Goal: Information Seeking & Learning: Check status

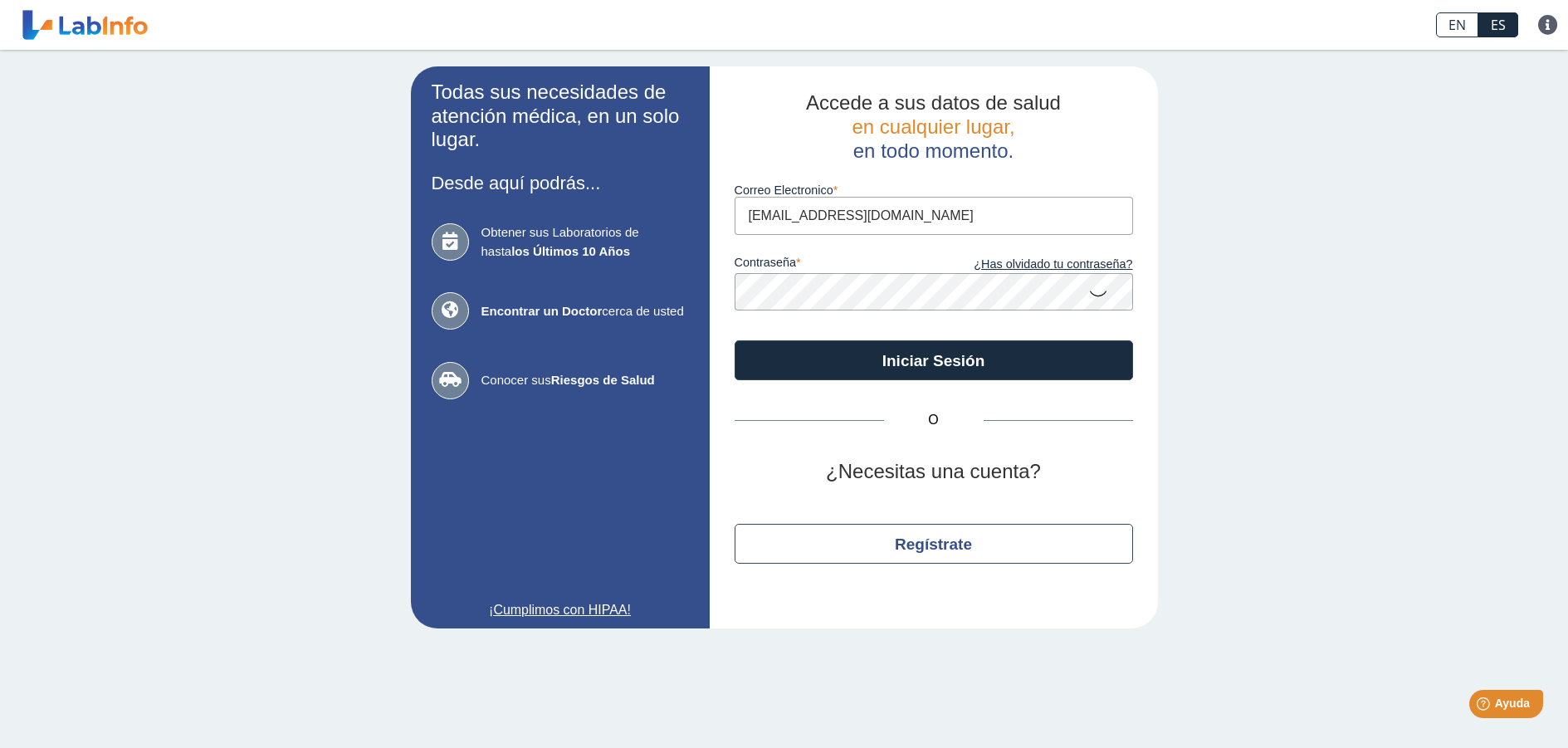
type input "[EMAIL_ADDRESS][DOMAIN_NAME]"
click at [734, 341] on button "Iniciar Sesión" at bounding box center [933, 360] width 398 height 40
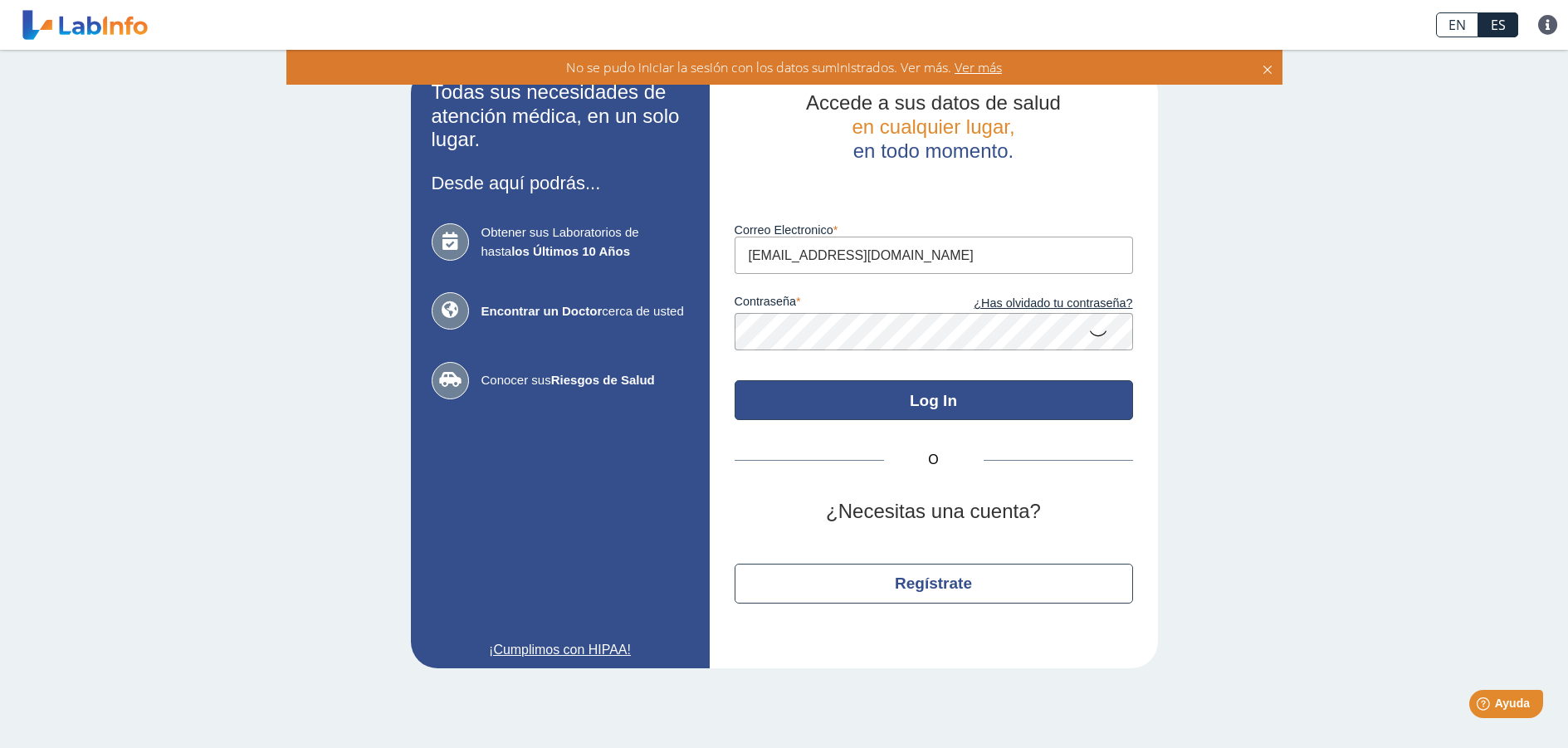
click at [916, 404] on button "Log In" at bounding box center [933, 400] width 398 height 40
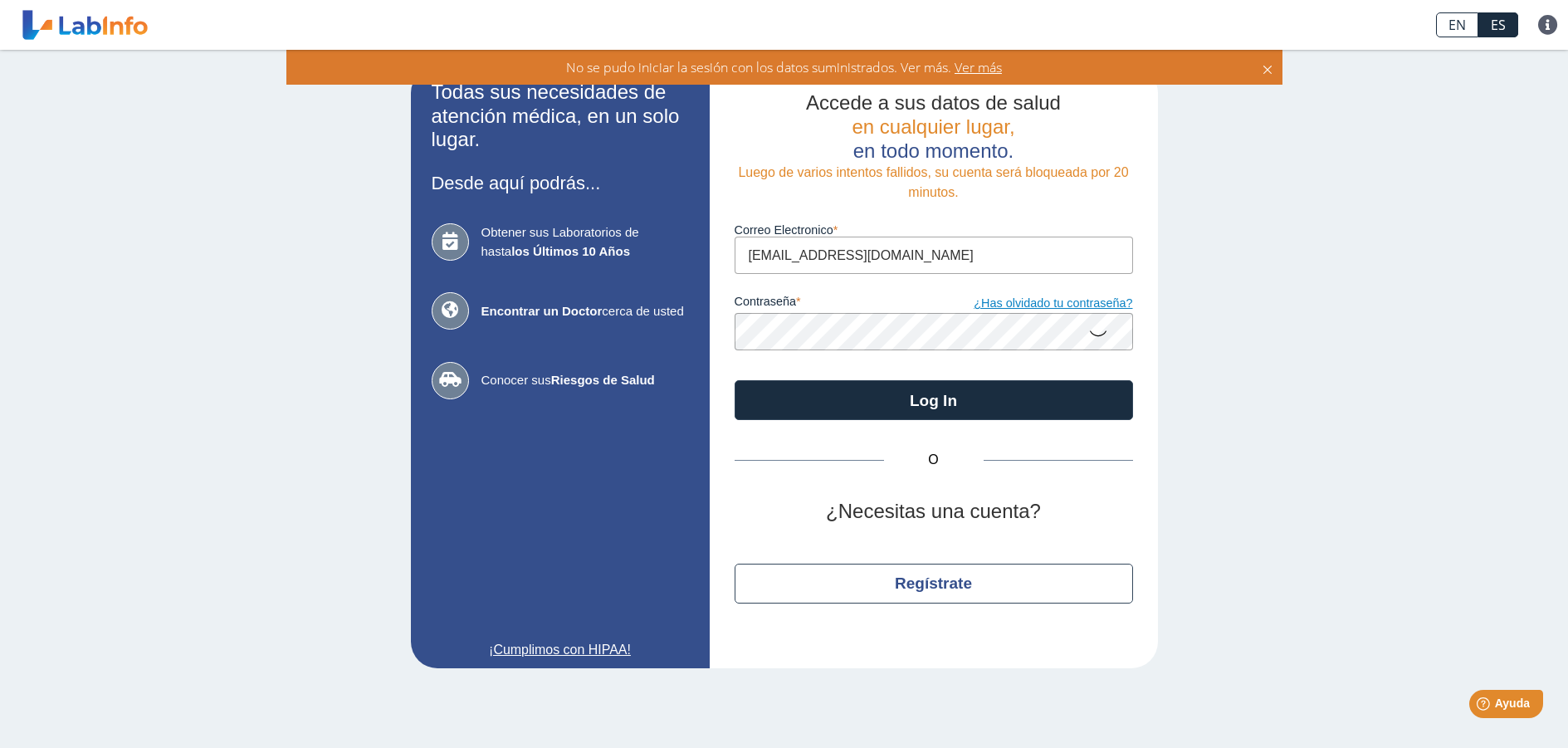
click at [1025, 302] on link "¿Has olvidado tu contraseña?" at bounding box center [1034, 304] width 199 height 19
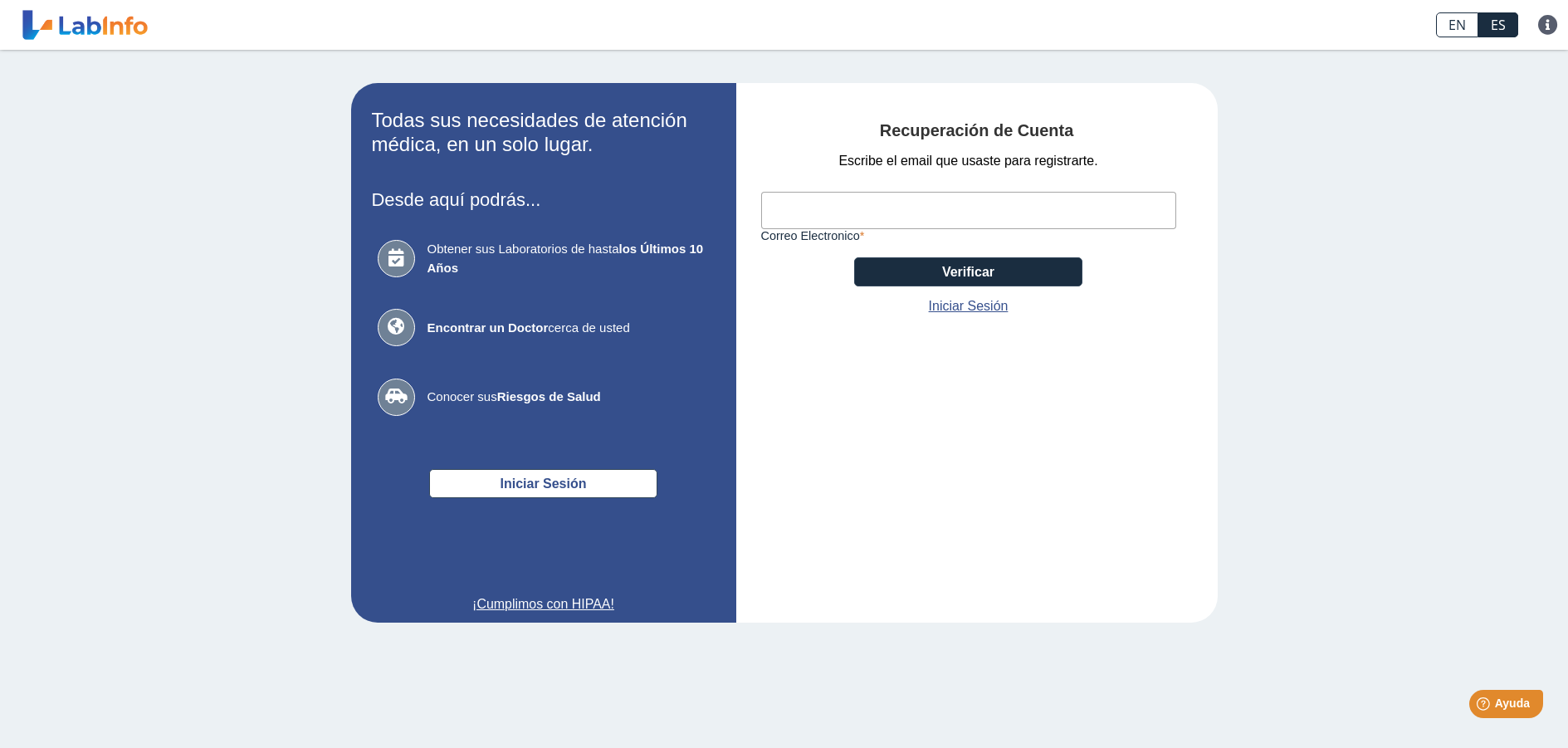
click at [973, 219] on input "Correo Electronico" at bounding box center [969, 210] width 415 height 37
type input "[EMAIL_ADDRESS][DOMAIN_NAME]"
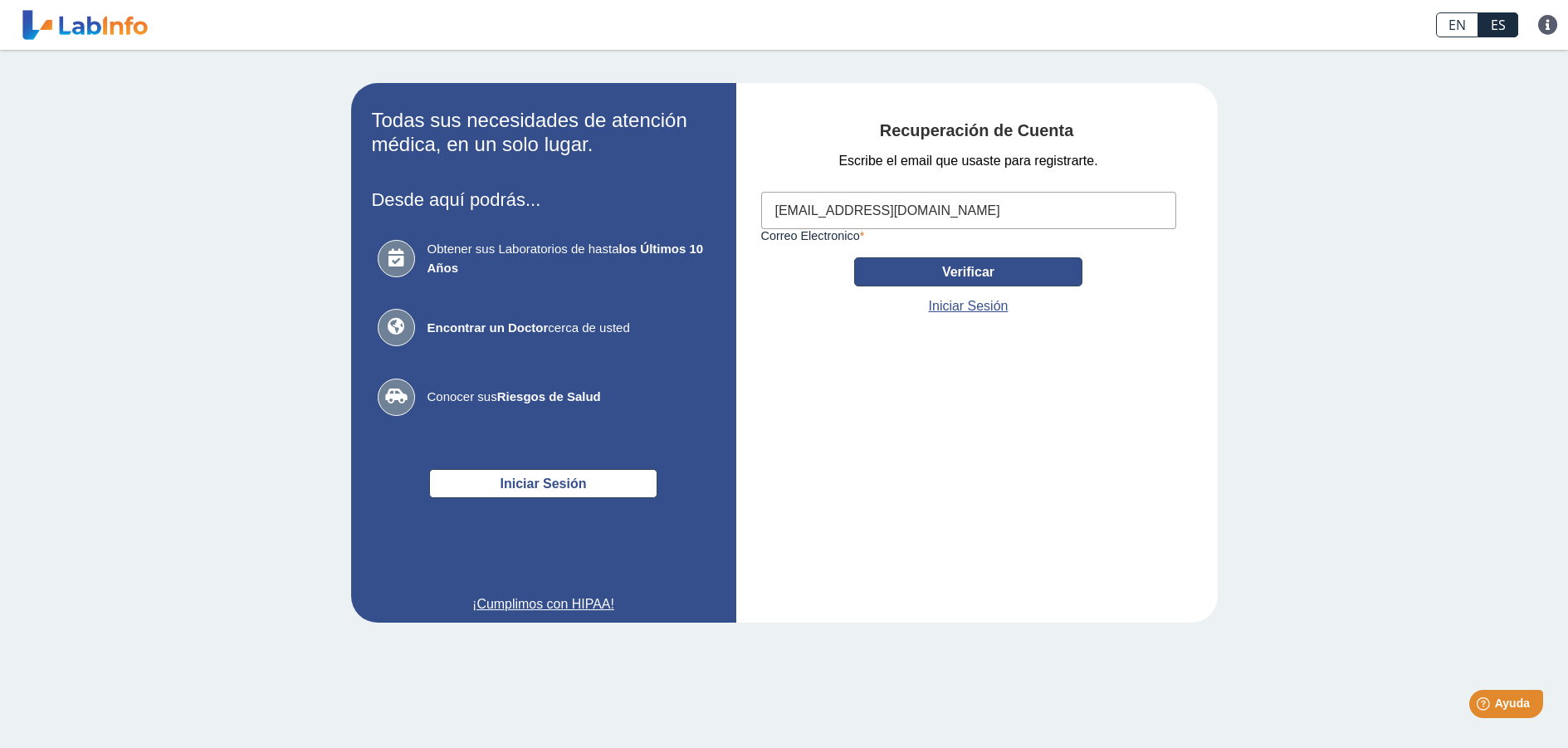
click at [1005, 271] on button "Verificar" at bounding box center [968, 272] width 228 height 29
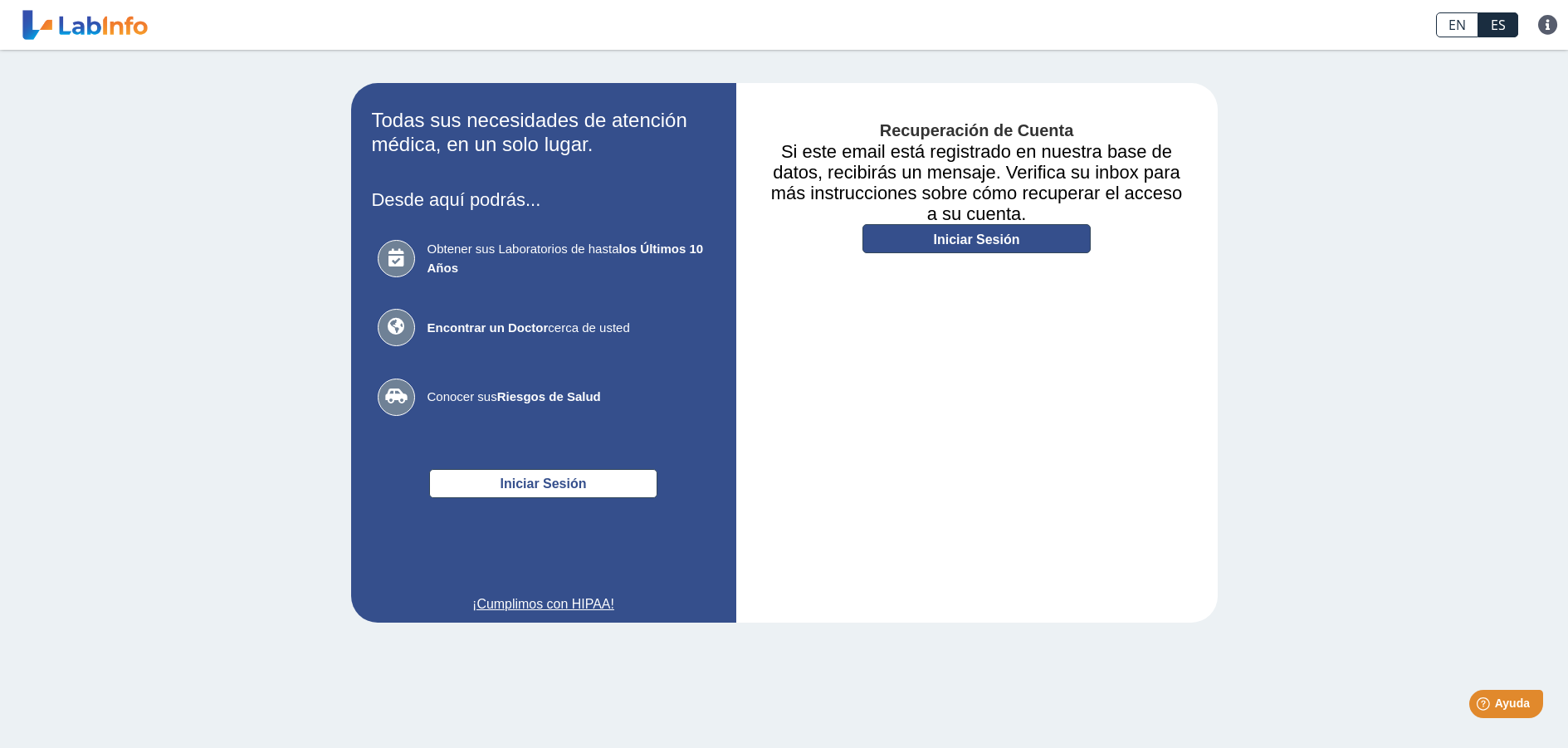
click at [1001, 240] on link "Iniciar Sesión" at bounding box center [976, 238] width 228 height 29
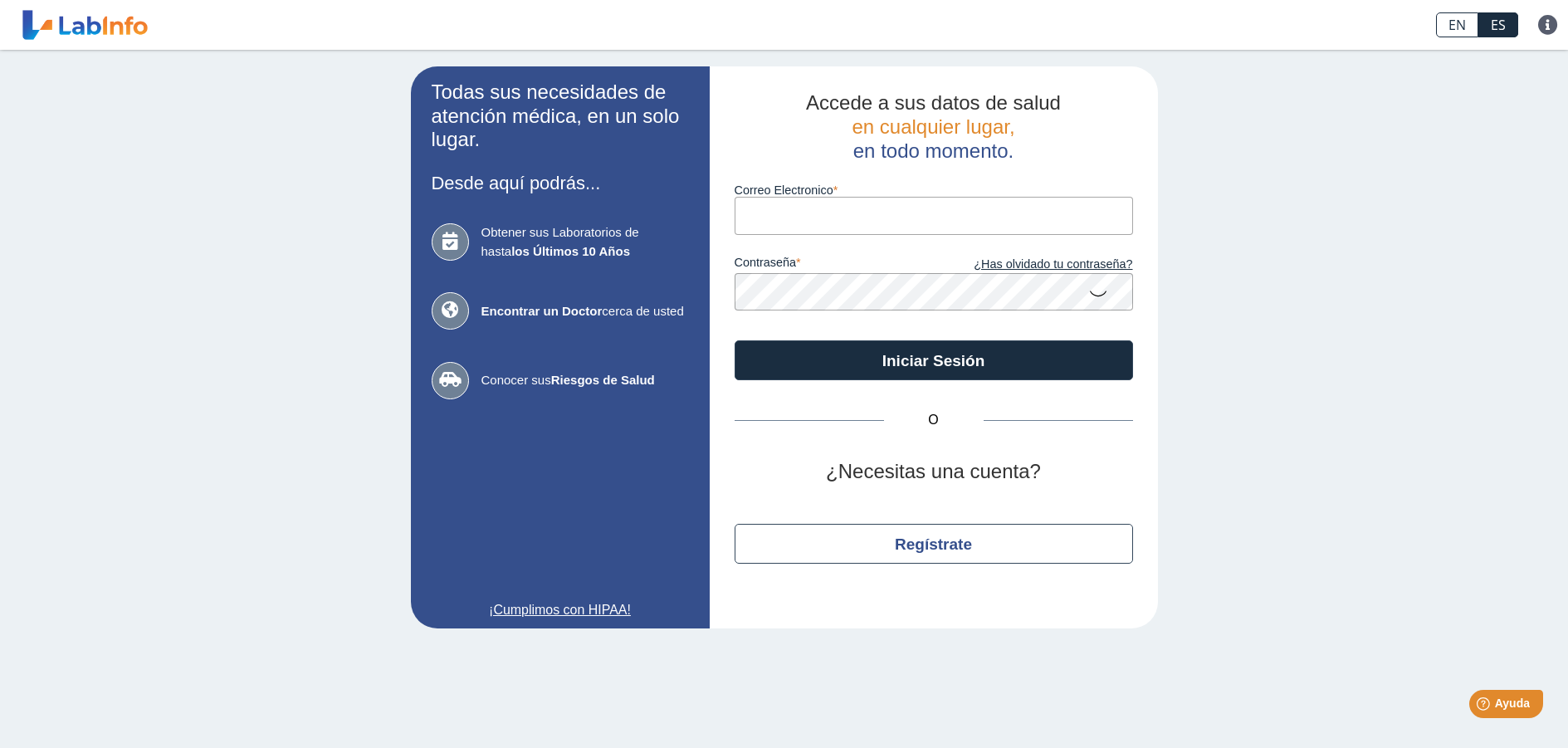
click at [978, 223] on input "Correo Electronico" at bounding box center [933, 215] width 398 height 37
type input "[EMAIL_ADDRESS][DOMAIN_NAME]"
click at [734, 341] on button "Iniciar Sesión" at bounding box center [933, 360] width 398 height 40
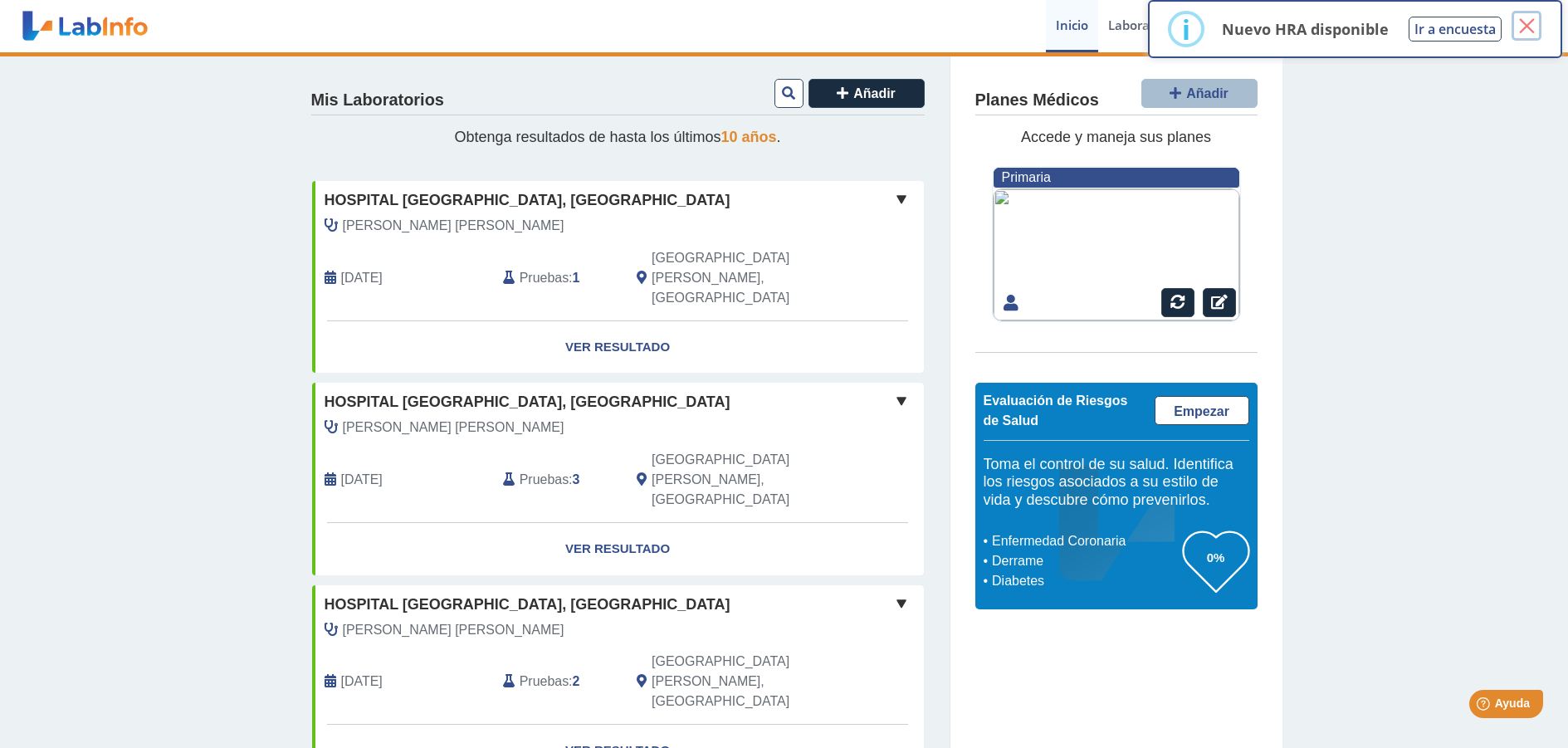
click at [1527, 32] on button "×" at bounding box center [1526, 26] width 30 height 30
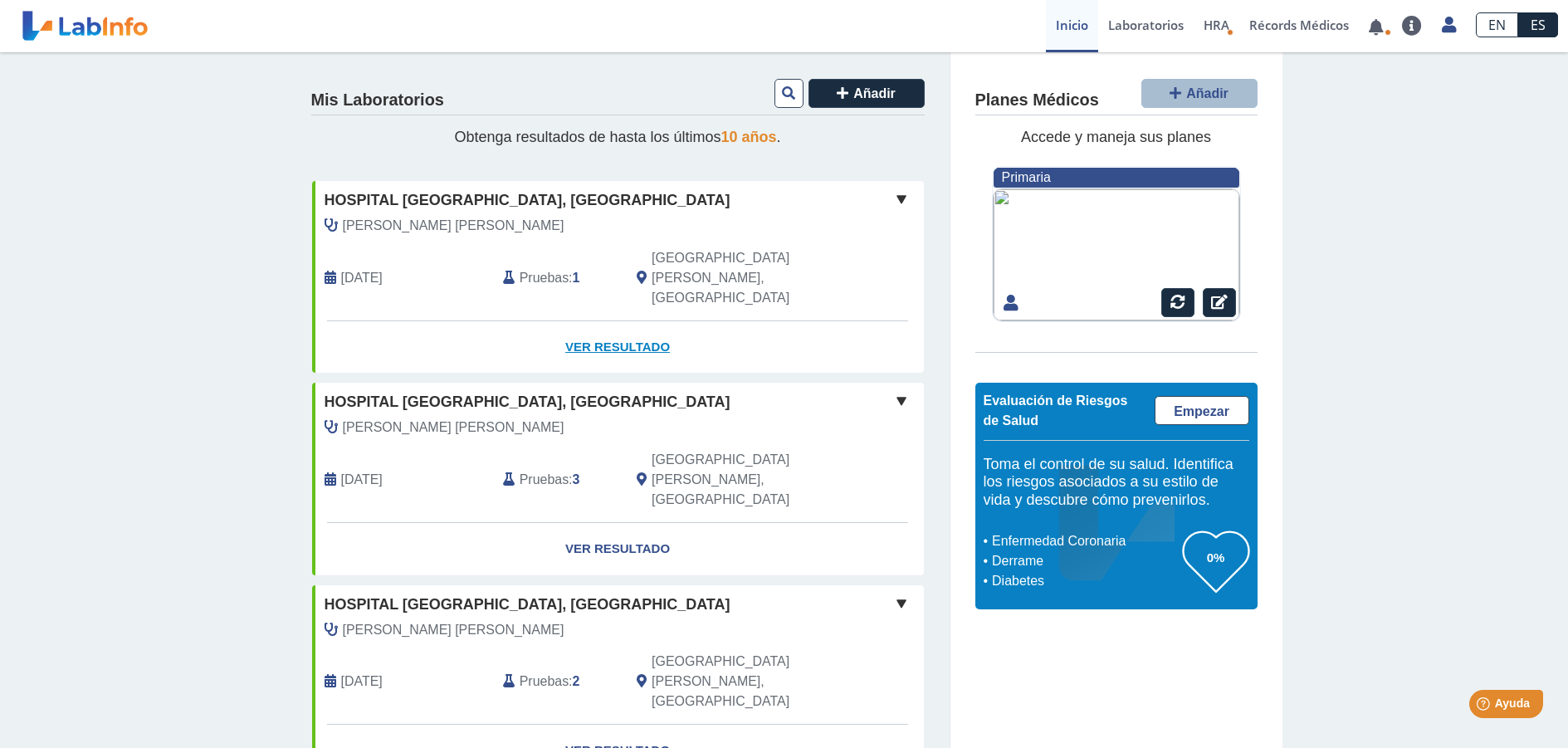
click at [601, 321] on link "Ver Resultado" at bounding box center [617, 347] width 611 height 52
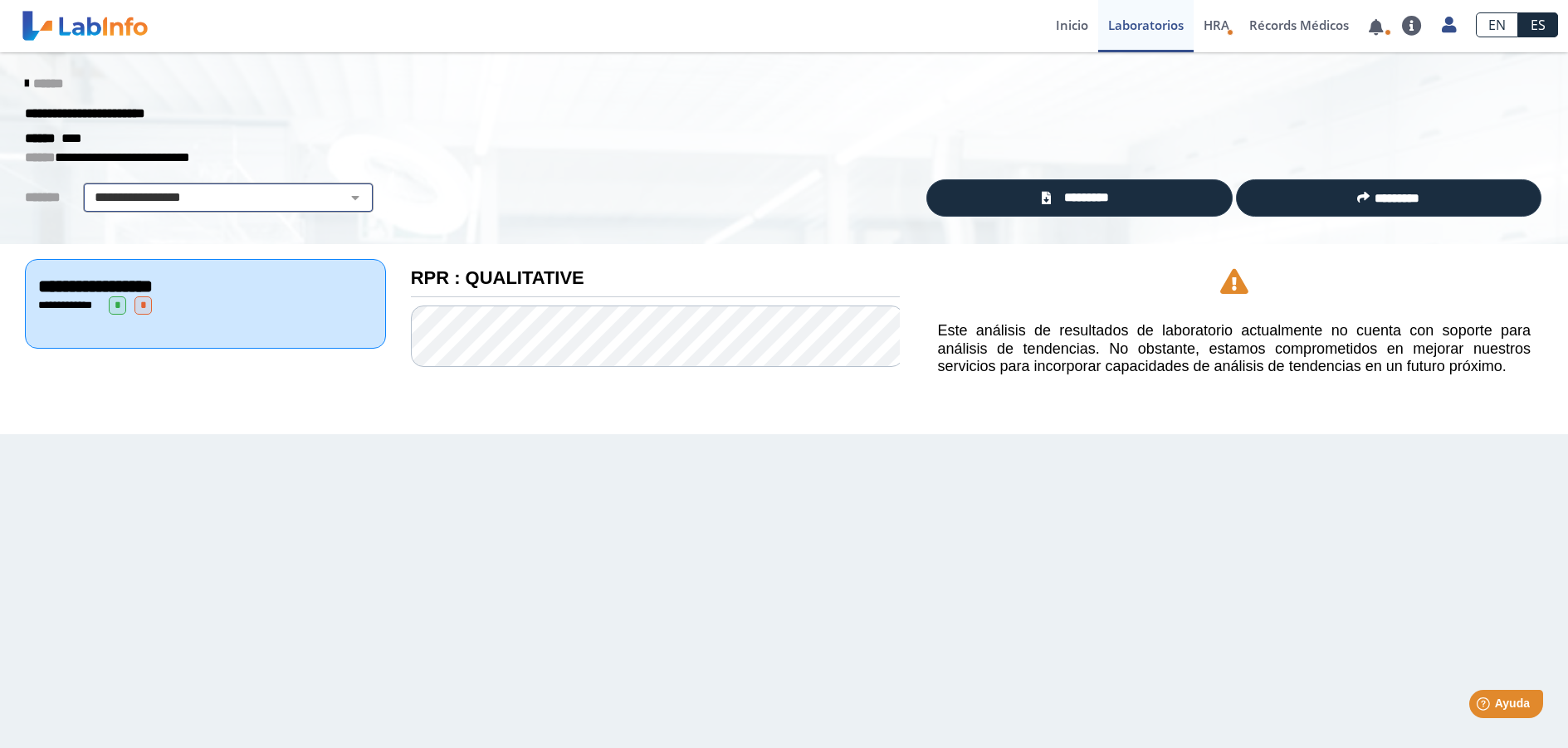
click at [347, 194] on select "**********" at bounding box center [229, 197] width 281 height 20
click at [354, 195] on select "**********" at bounding box center [229, 197] width 281 height 20
click at [1139, 194] on link "*********" at bounding box center [1079, 198] width 305 height 37
click at [39, 83] on span "******" at bounding box center [48, 83] width 30 height 12
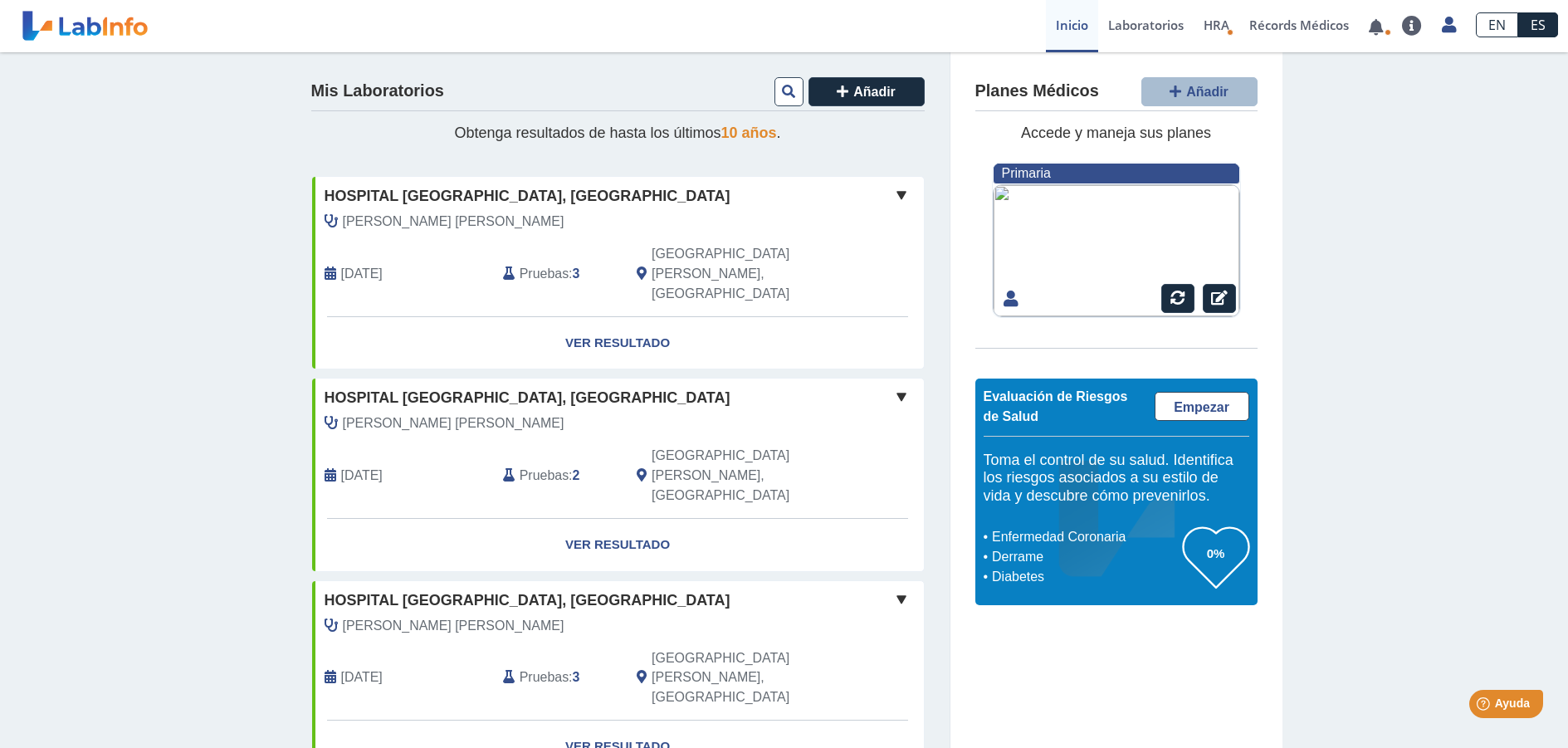
click at [544, 264] on span "Pruebas" at bounding box center [543, 274] width 49 height 20
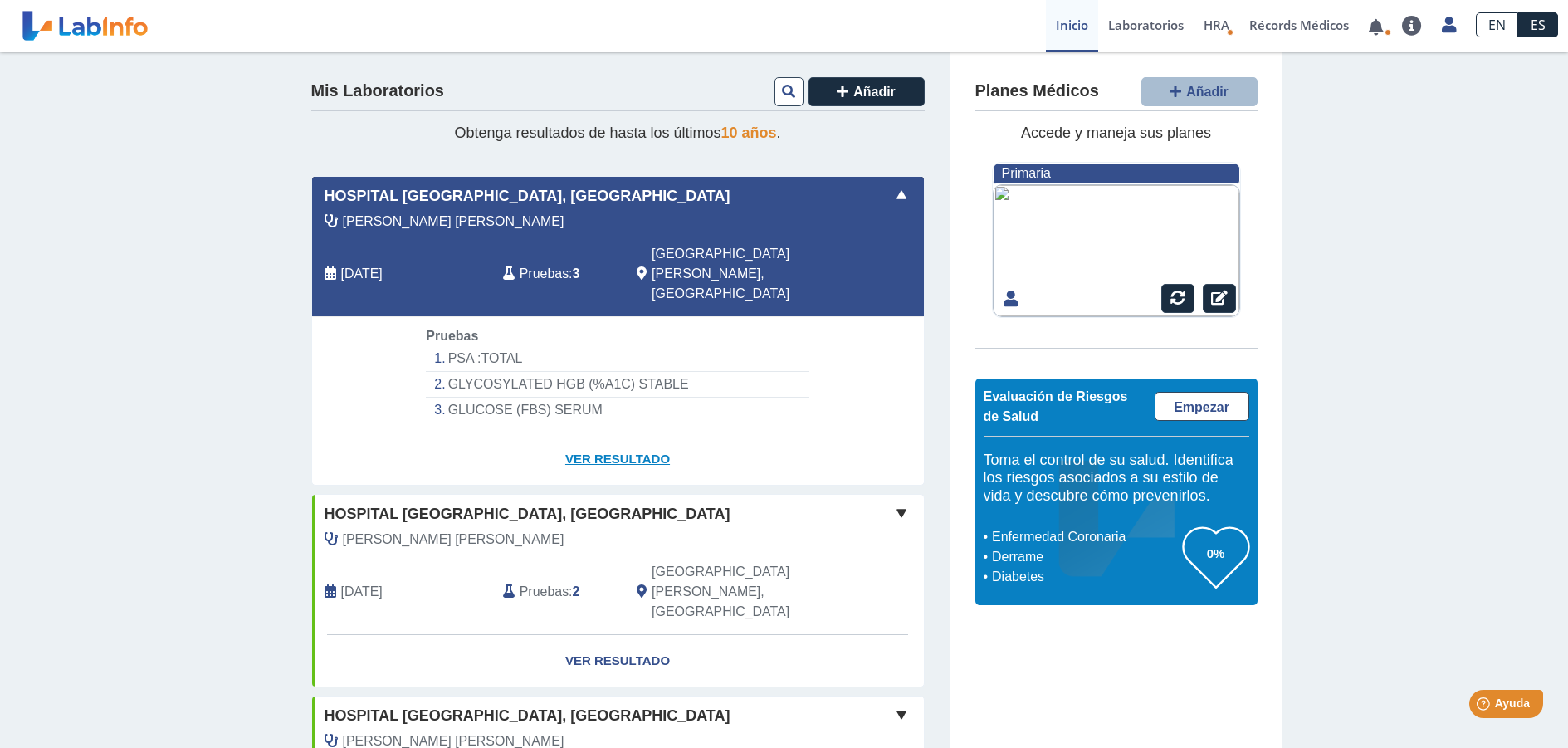
click at [604, 434] on link "Ver Resultado" at bounding box center [617, 460] width 611 height 52
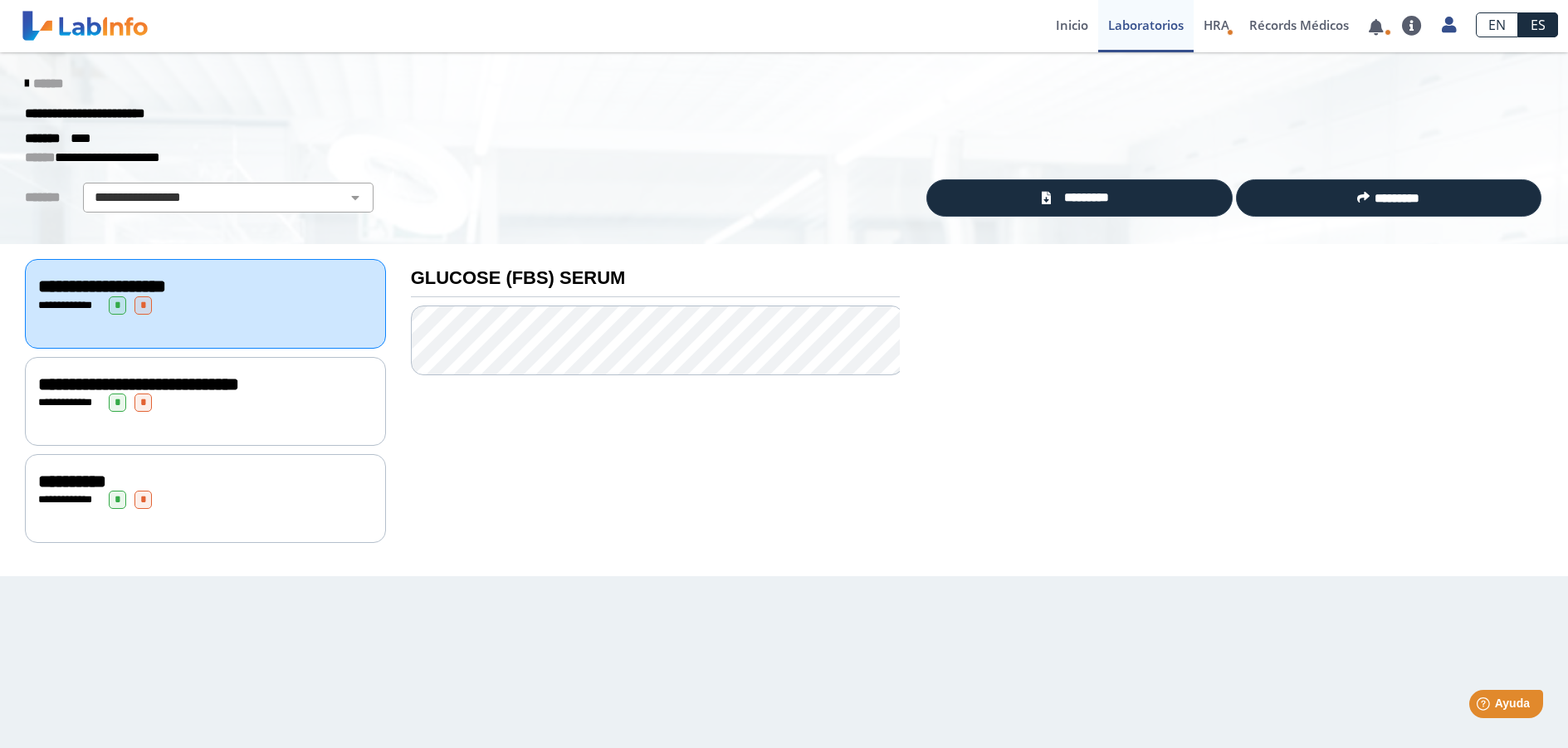
click at [38, 84] on span "******" at bounding box center [48, 83] width 30 height 12
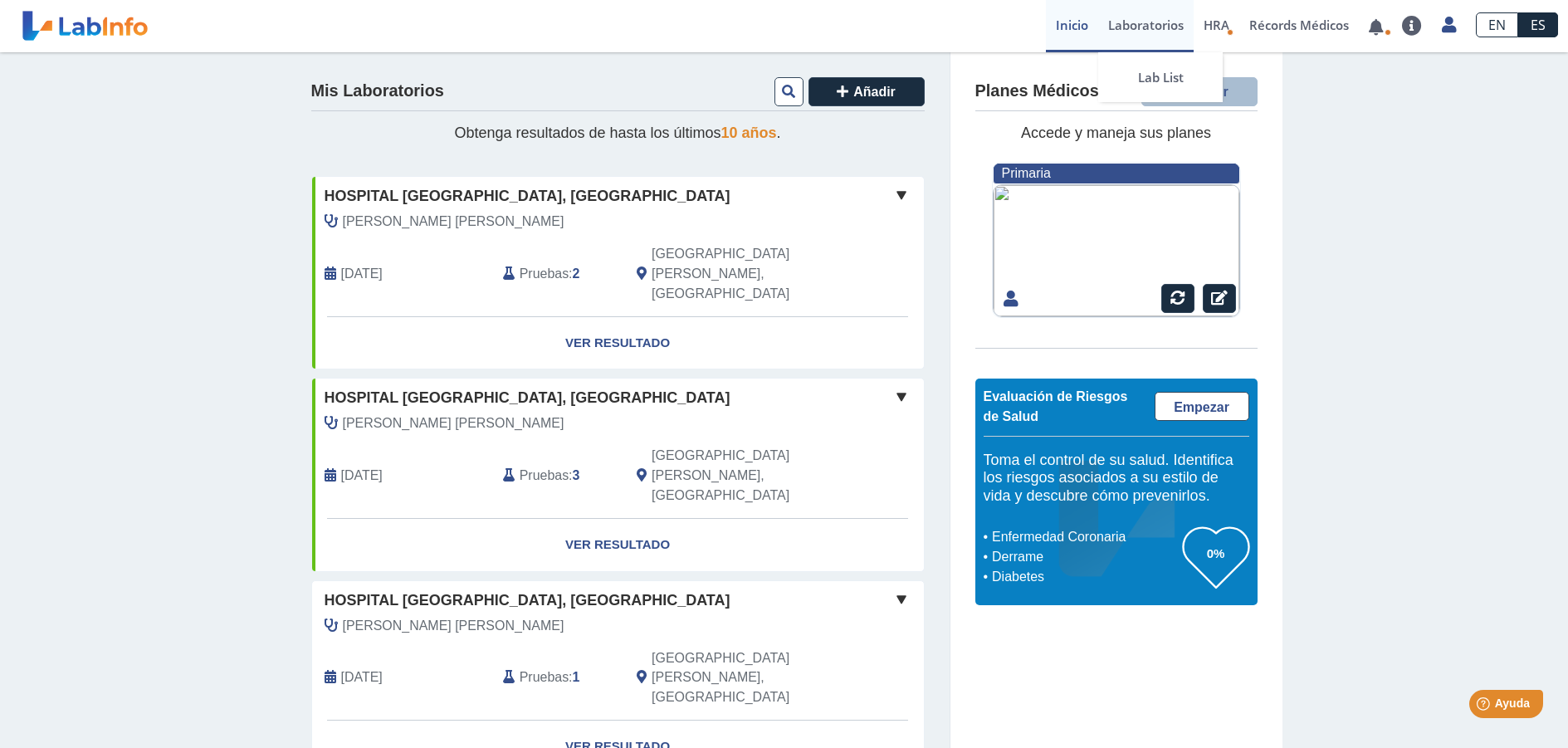
click at [1127, 22] on link "Laboratorios" at bounding box center [1146, 26] width 96 height 52
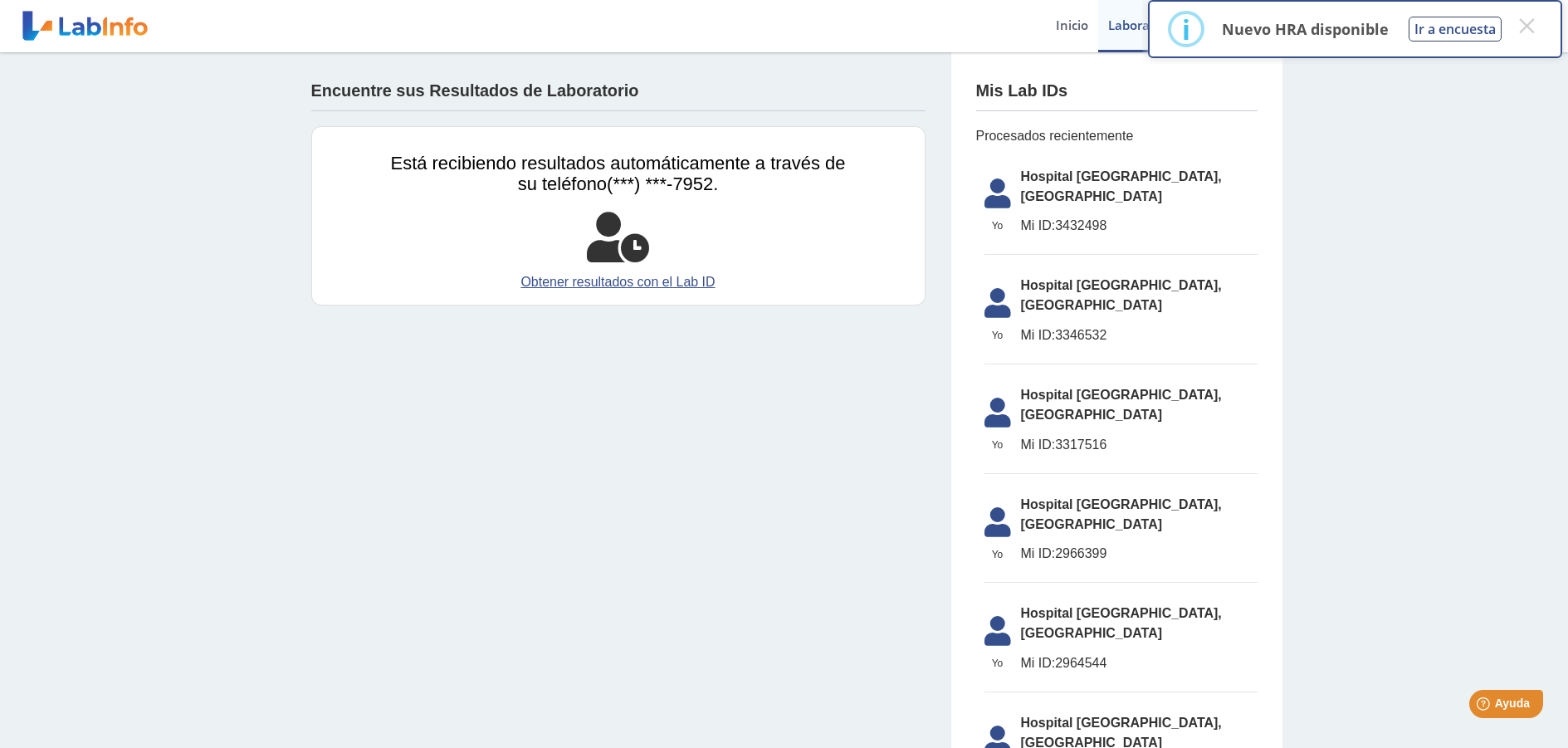
click at [1046, 191] on li "[GEOGRAPHIC_DATA] [GEOGRAPHIC_DATA], [GEOGRAPHIC_DATA] ID: 3432498" at bounding box center [1120, 207] width 273 height 97
click at [983, 194] on icon at bounding box center [998, 198] width 47 height 40
click at [1527, 26] on button "×" at bounding box center [1526, 26] width 30 height 30
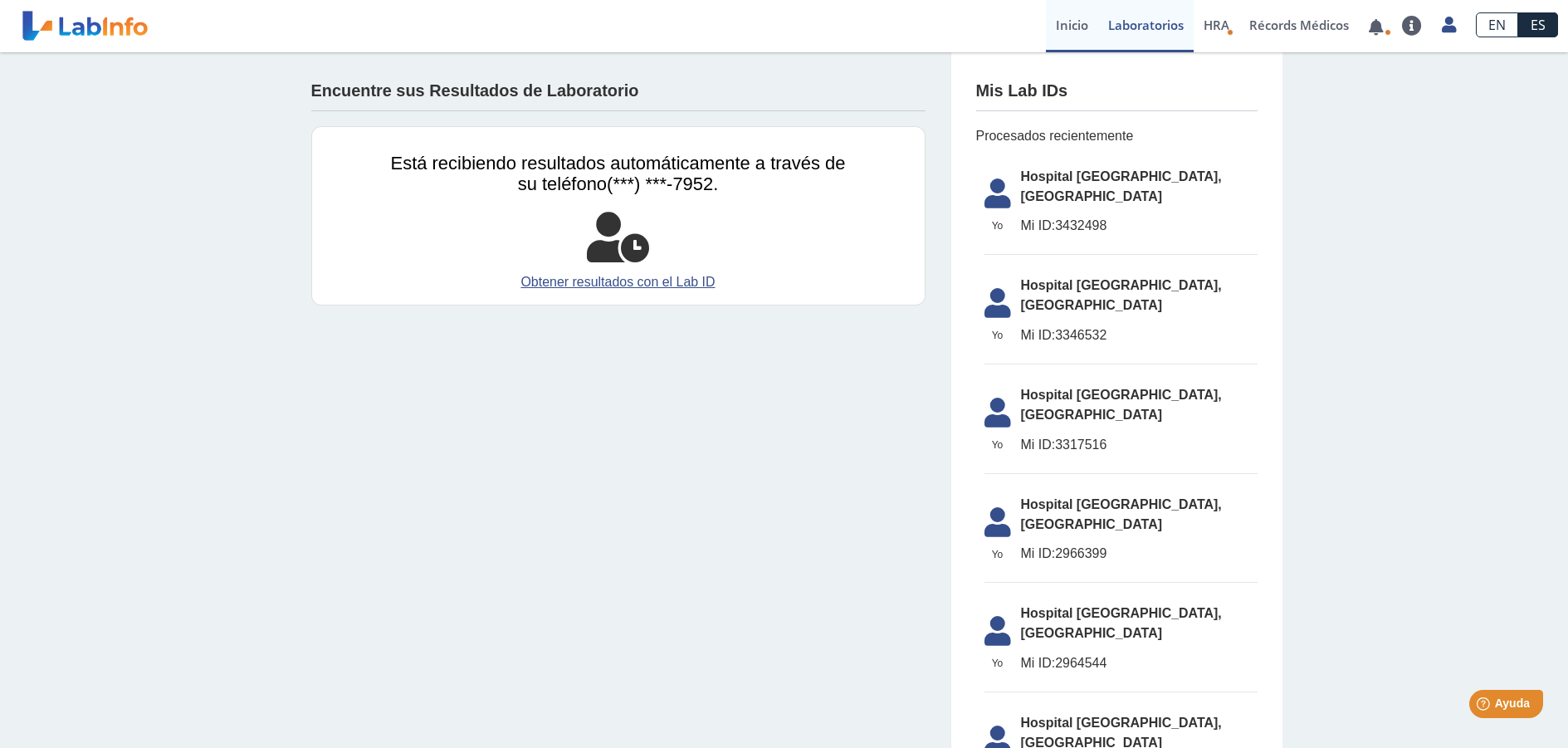
click at [1072, 34] on link "Inicio" at bounding box center [1072, 26] width 52 height 52
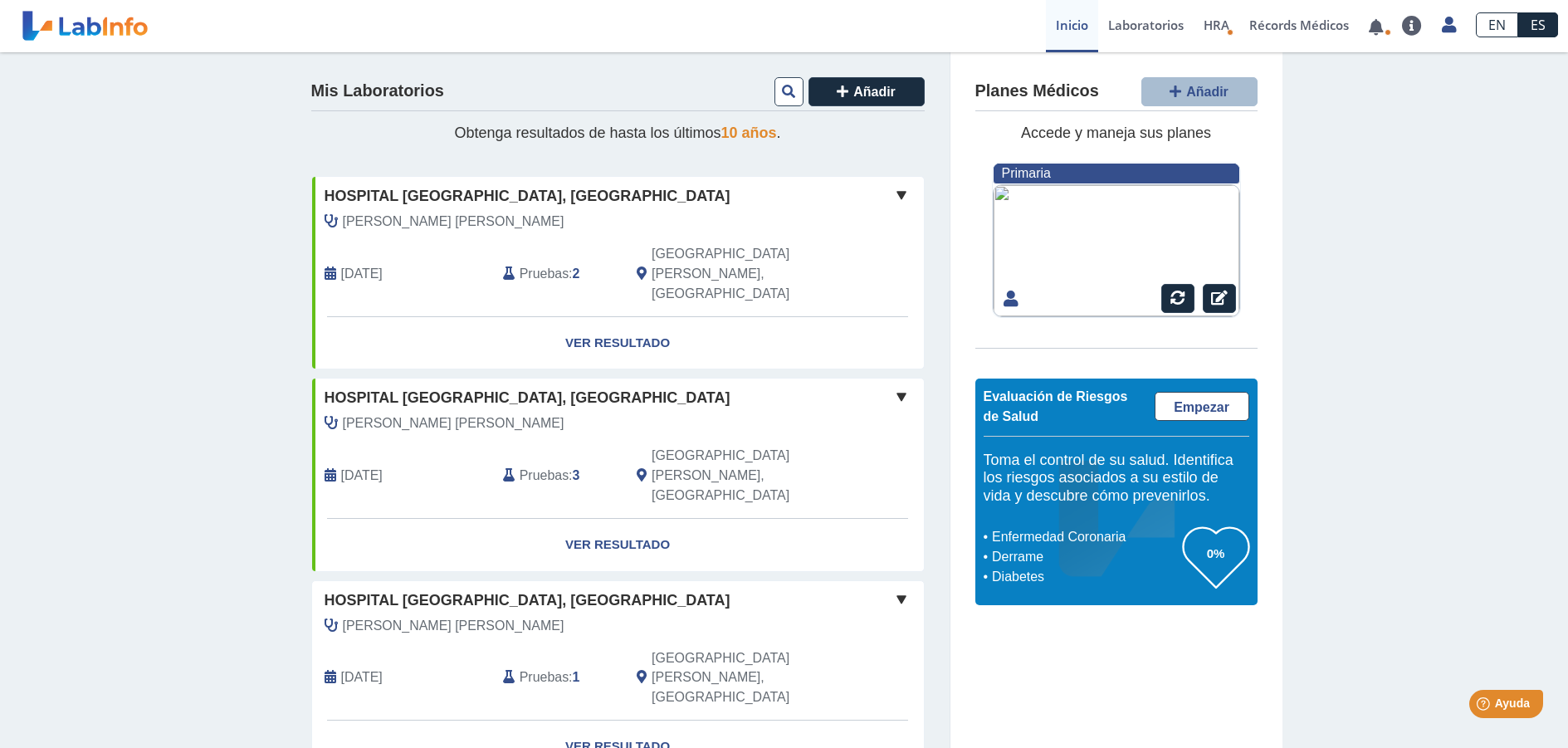
click at [626, 205] on div "Hospital [GEOGRAPHIC_DATA], [GEOGRAPHIC_DATA]" at bounding box center [617, 196] width 611 height 22
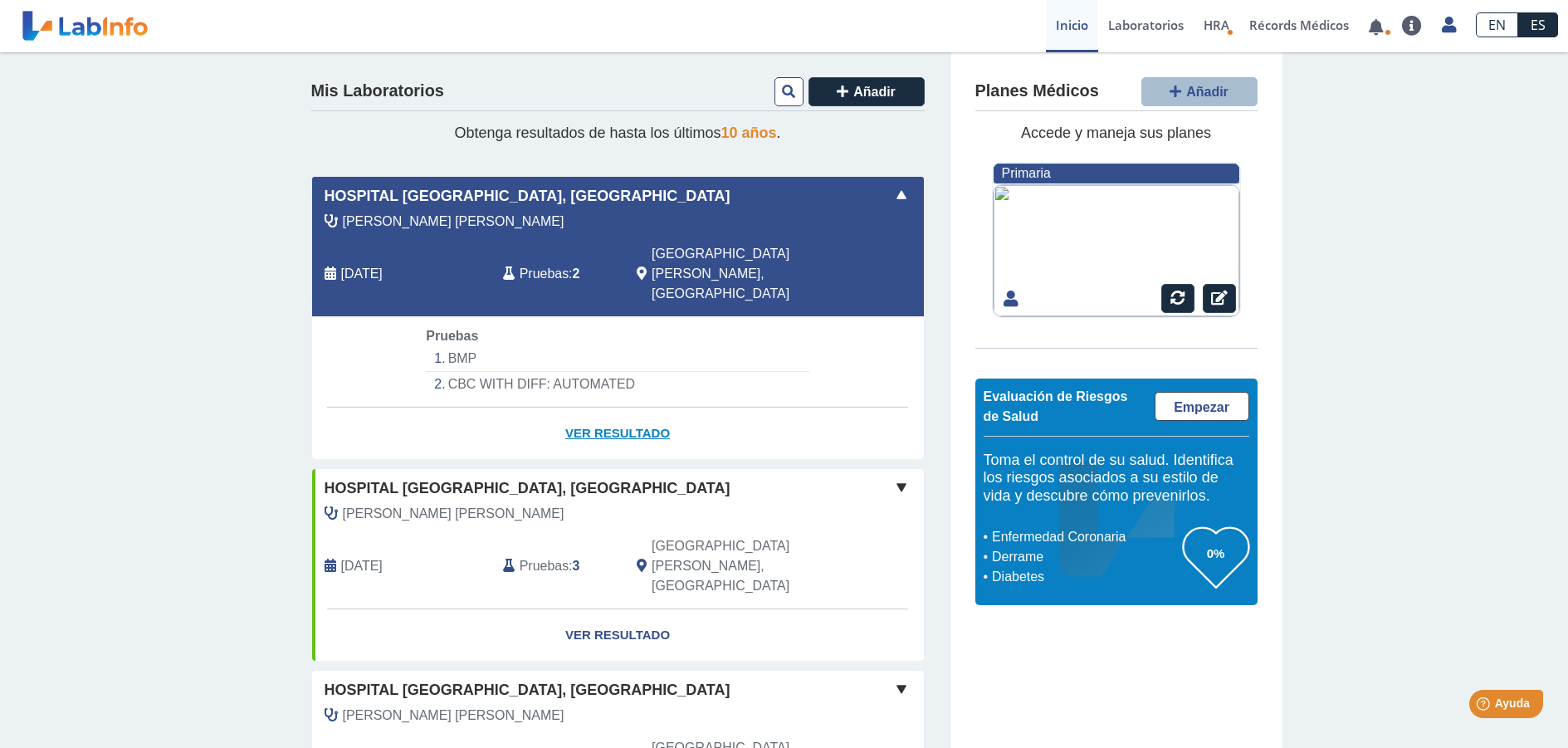
click at [607, 407] on link "Ver Resultado" at bounding box center [617, 434] width 611 height 52
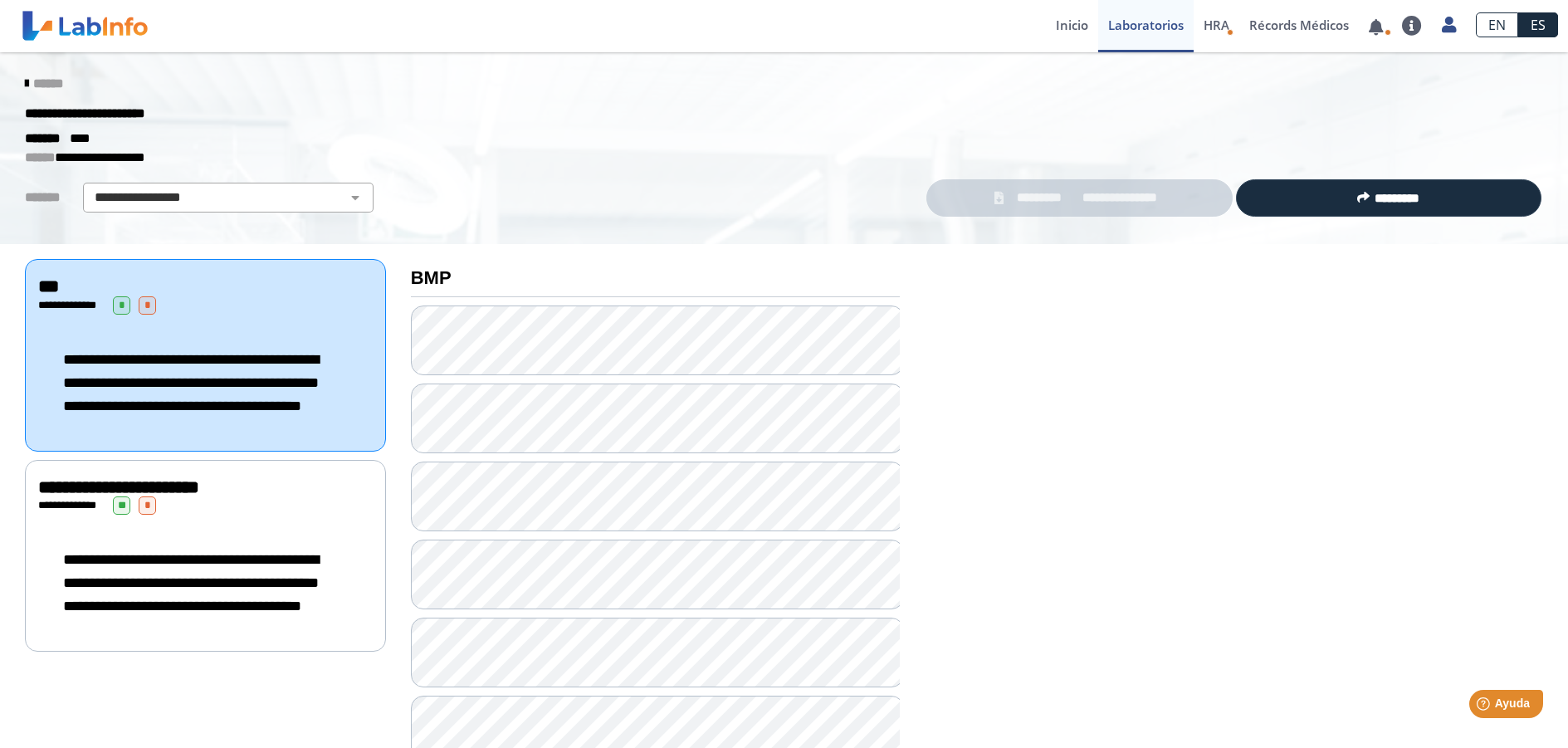
click at [25, 82] on link "******" at bounding box center [44, 83] width 38 height 12
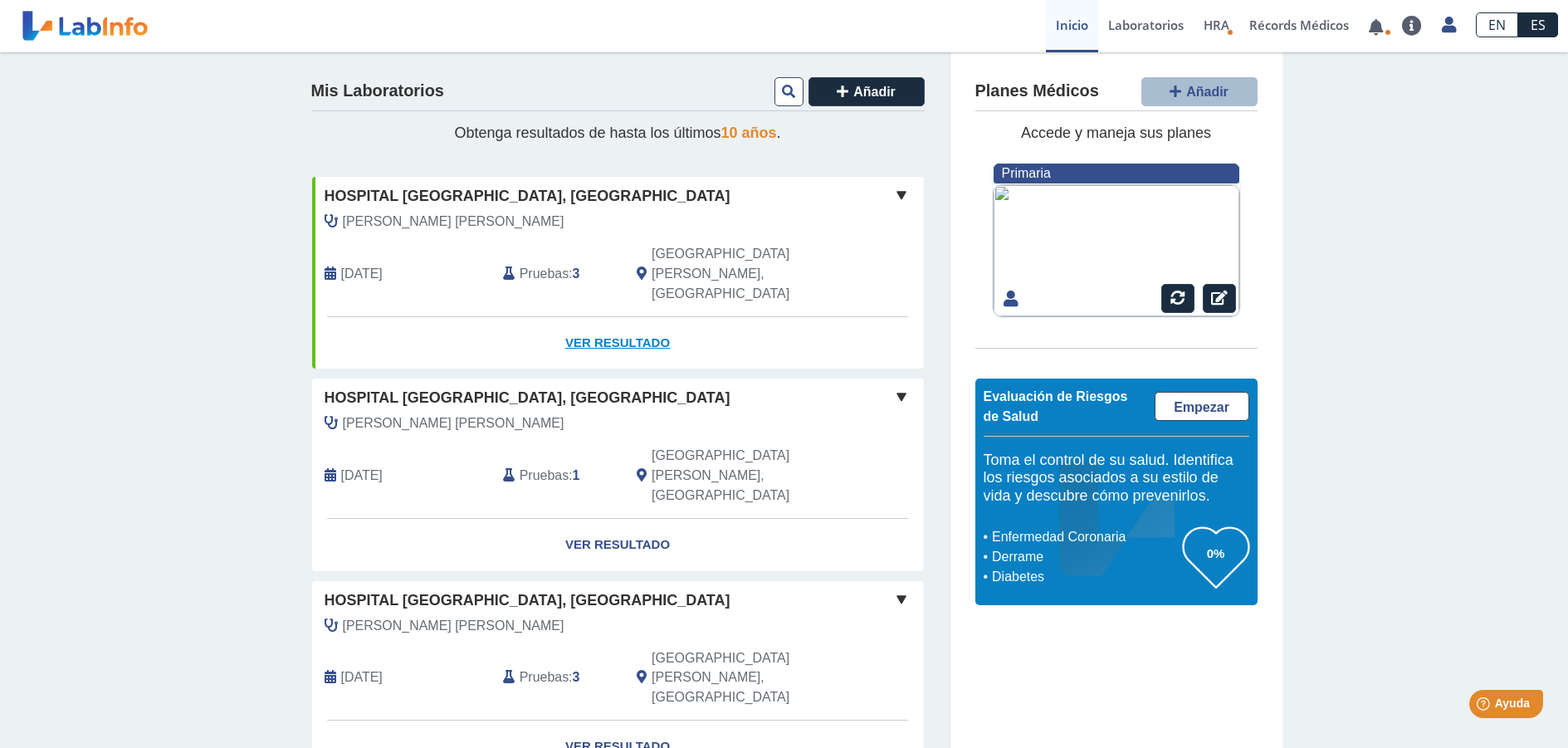
click at [614, 317] on link "Ver Resultado" at bounding box center [617, 343] width 611 height 52
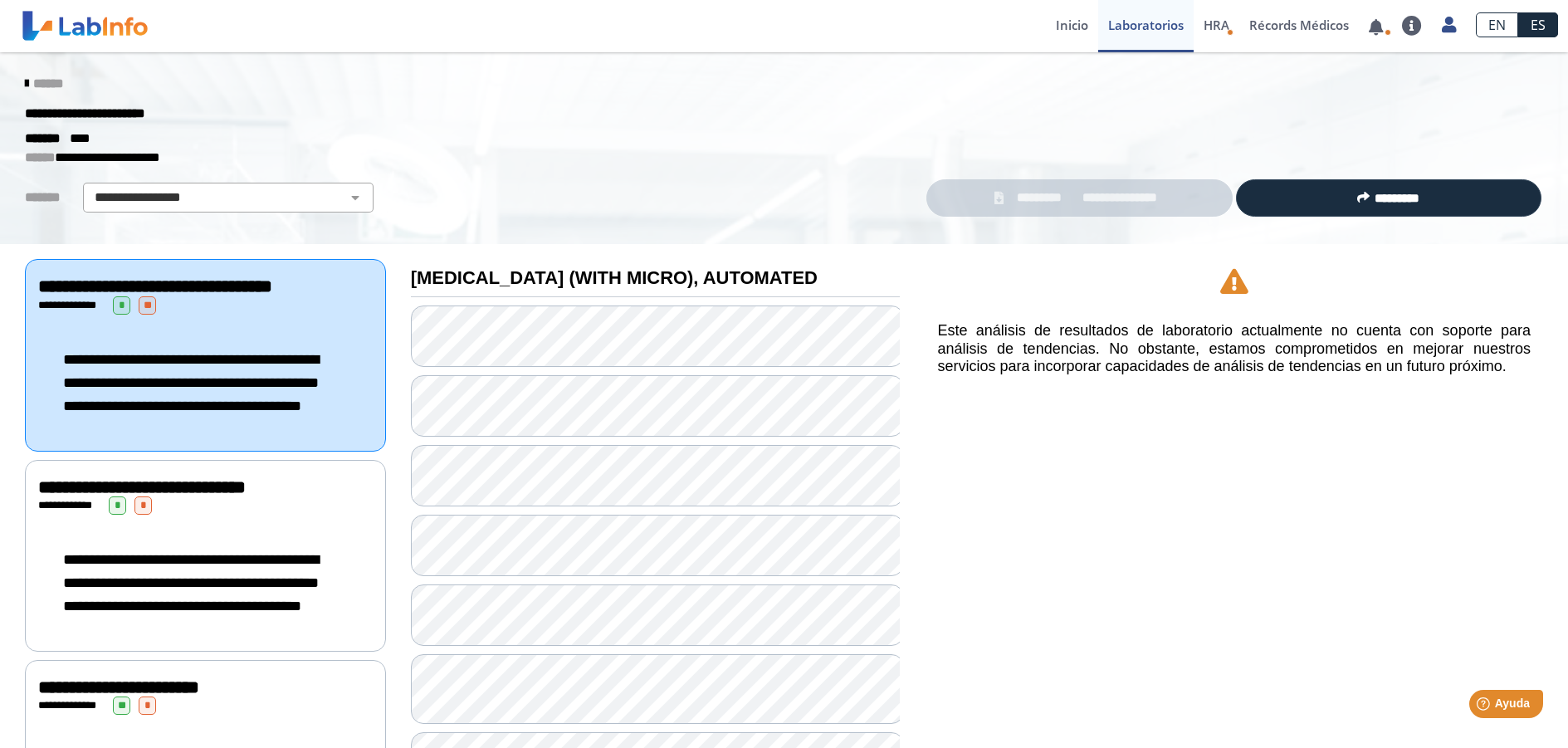
click at [28, 87] on link "******" at bounding box center [44, 83] width 38 height 12
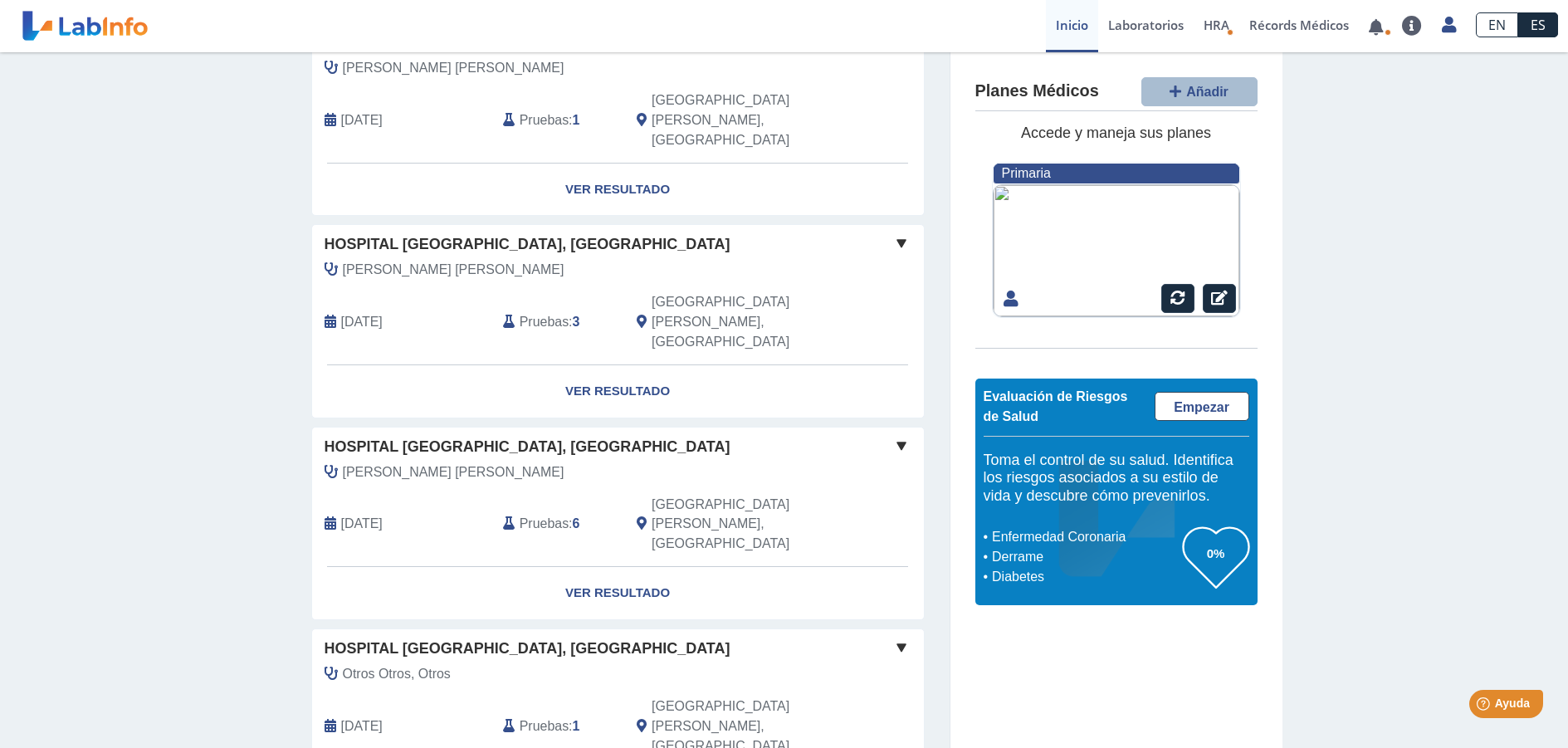
scroll to position [166, 0]
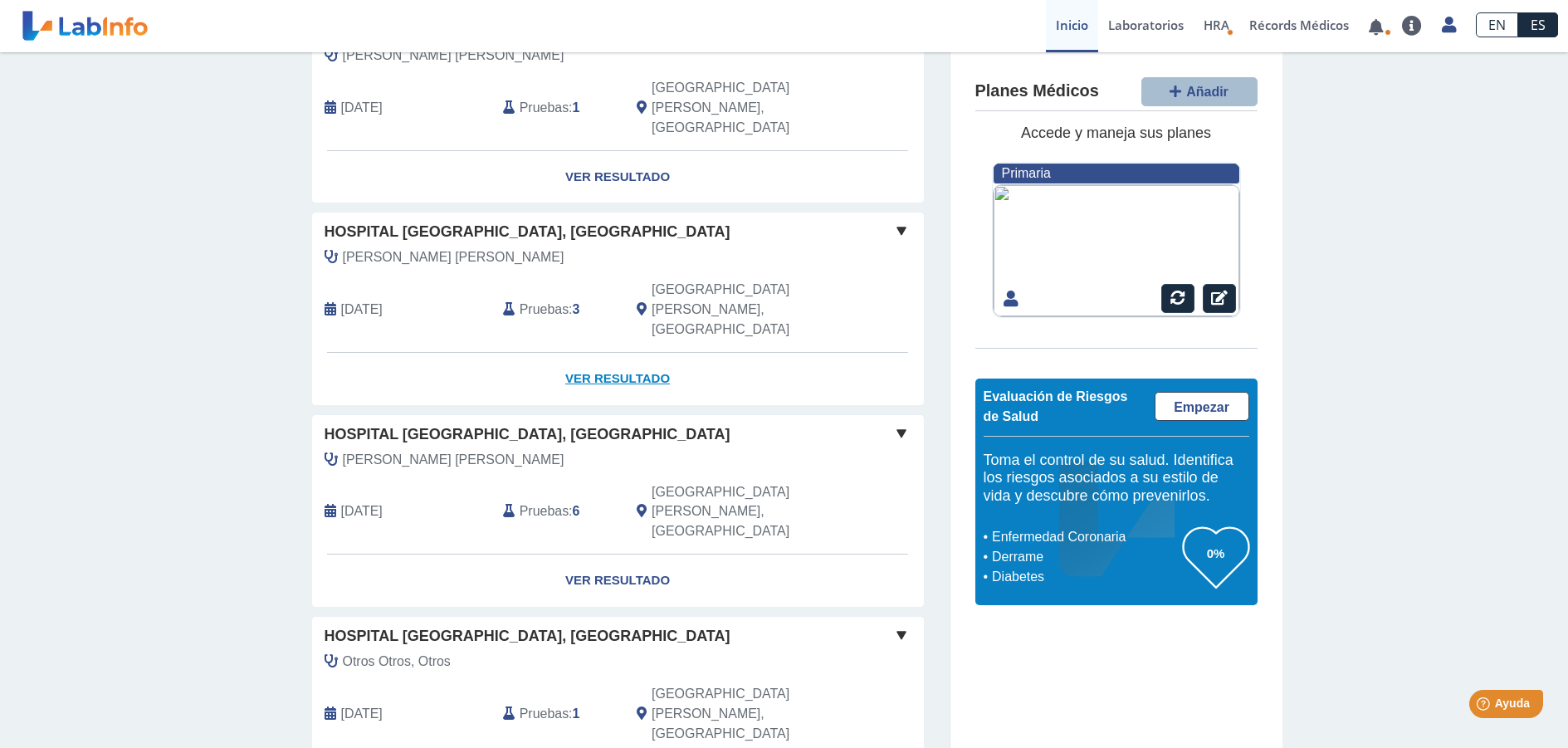
click at [629, 353] on link "Ver Resultado" at bounding box center [617, 379] width 611 height 52
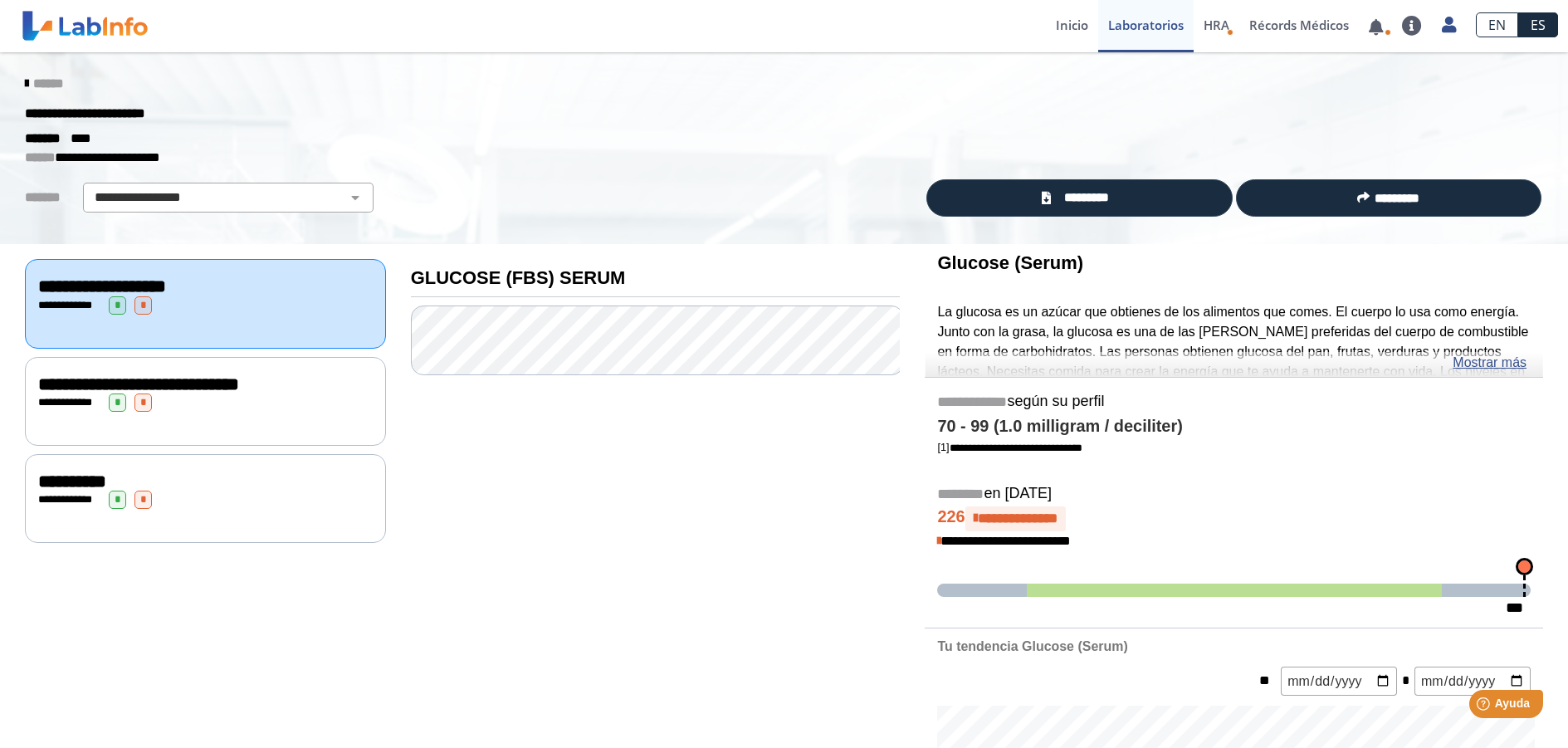
click at [196, 387] on span "**********" at bounding box center [139, 384] width 201 height 19
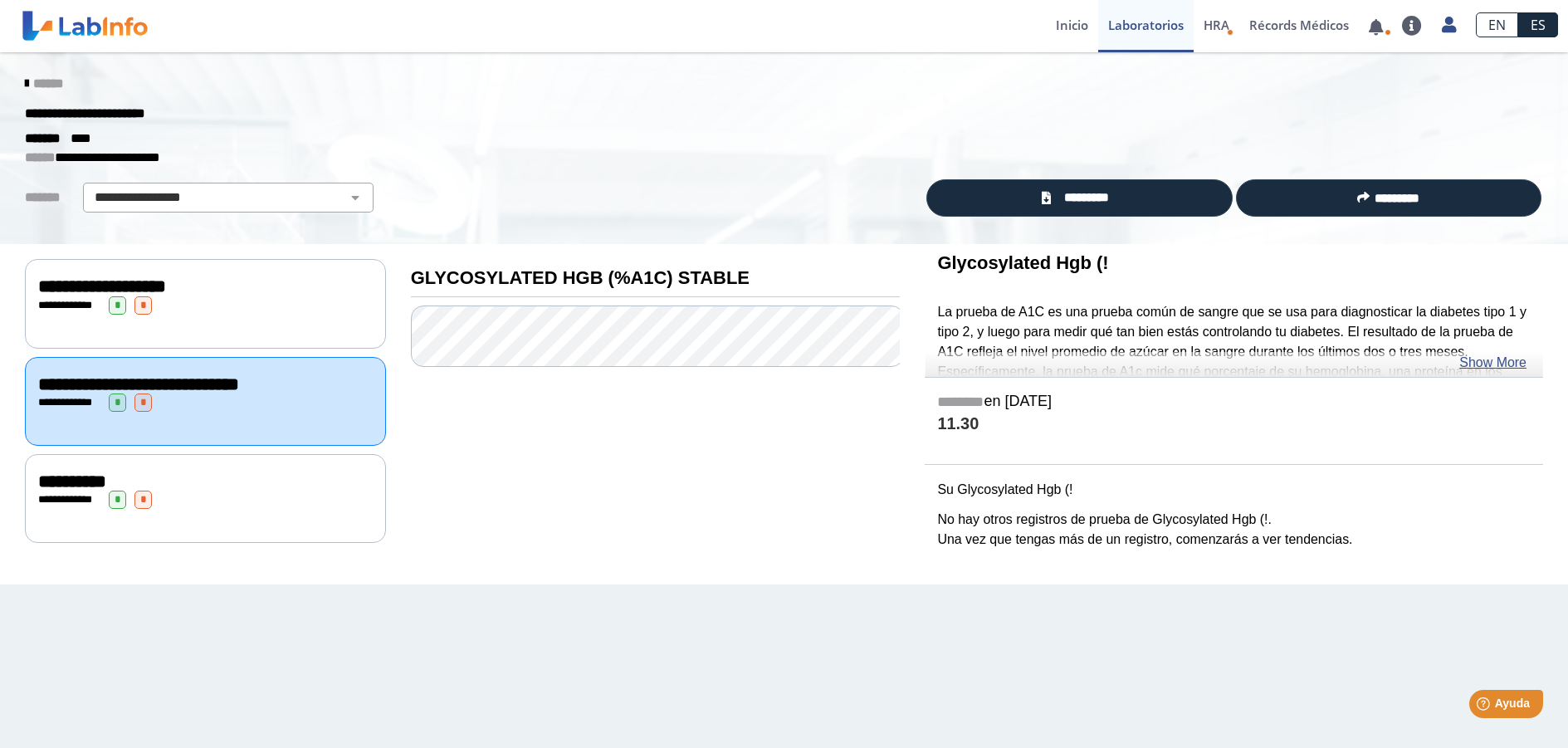
click at [30, 82] on link "******" at bounding box center [44, 83] width 38 height 12
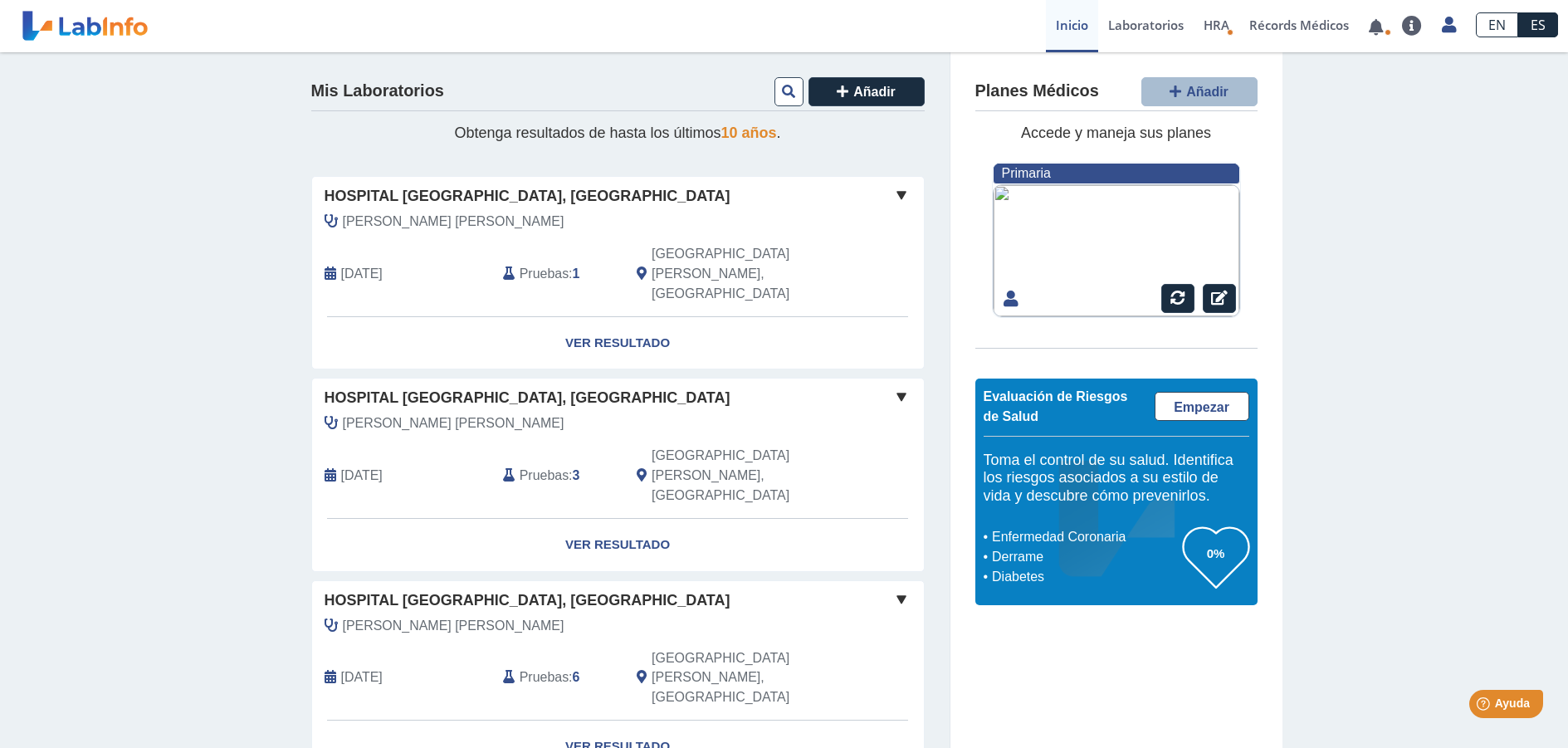
click at [464, 589] on span "Hospital [GEOGRAPHIC_DATA], [GEOGRAPHIC_DATA]" at bounding box center [528, 600] width 406 height 22
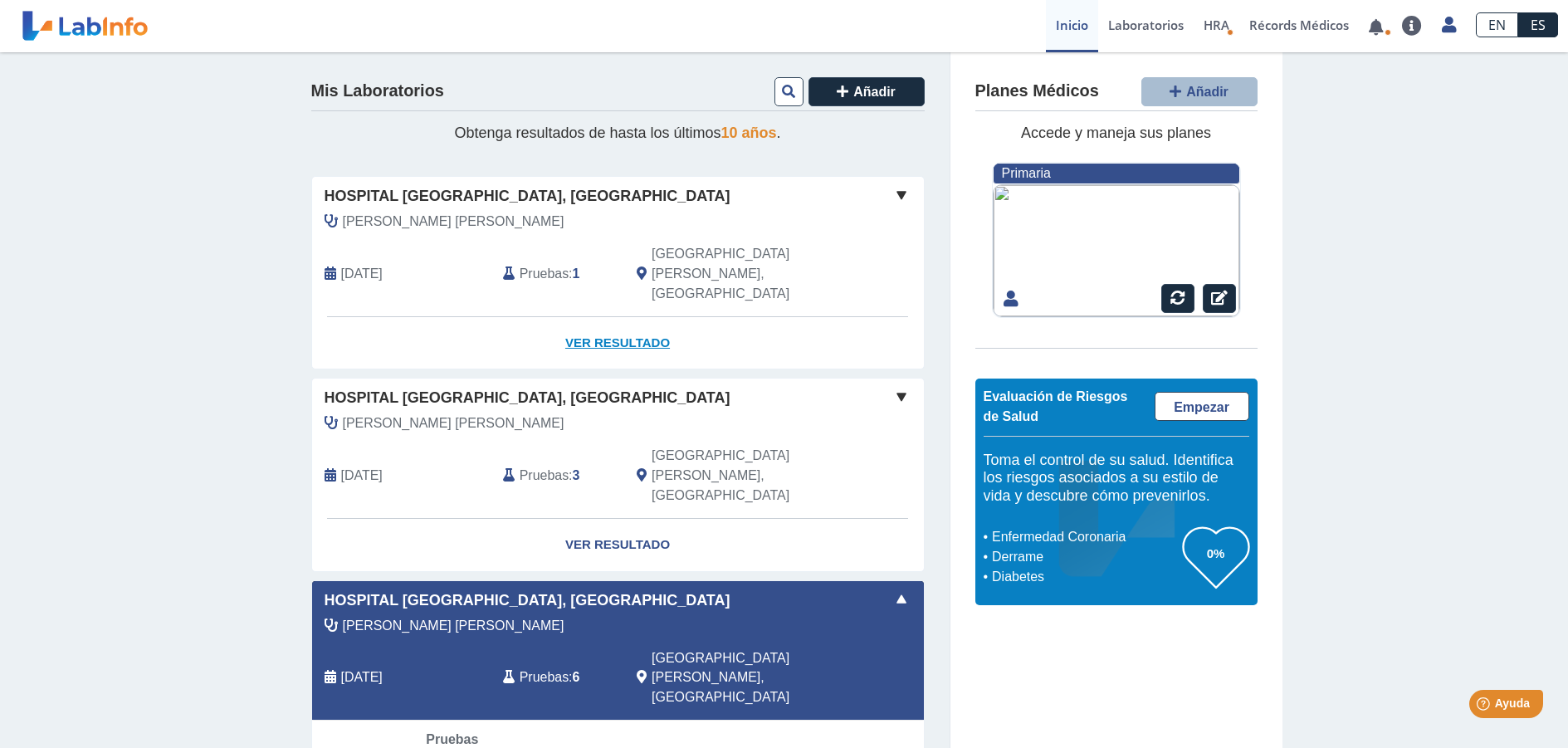
click at [601, 317] on link "Ver Resultado" at bounding box center [617, 343] width 611 height 52
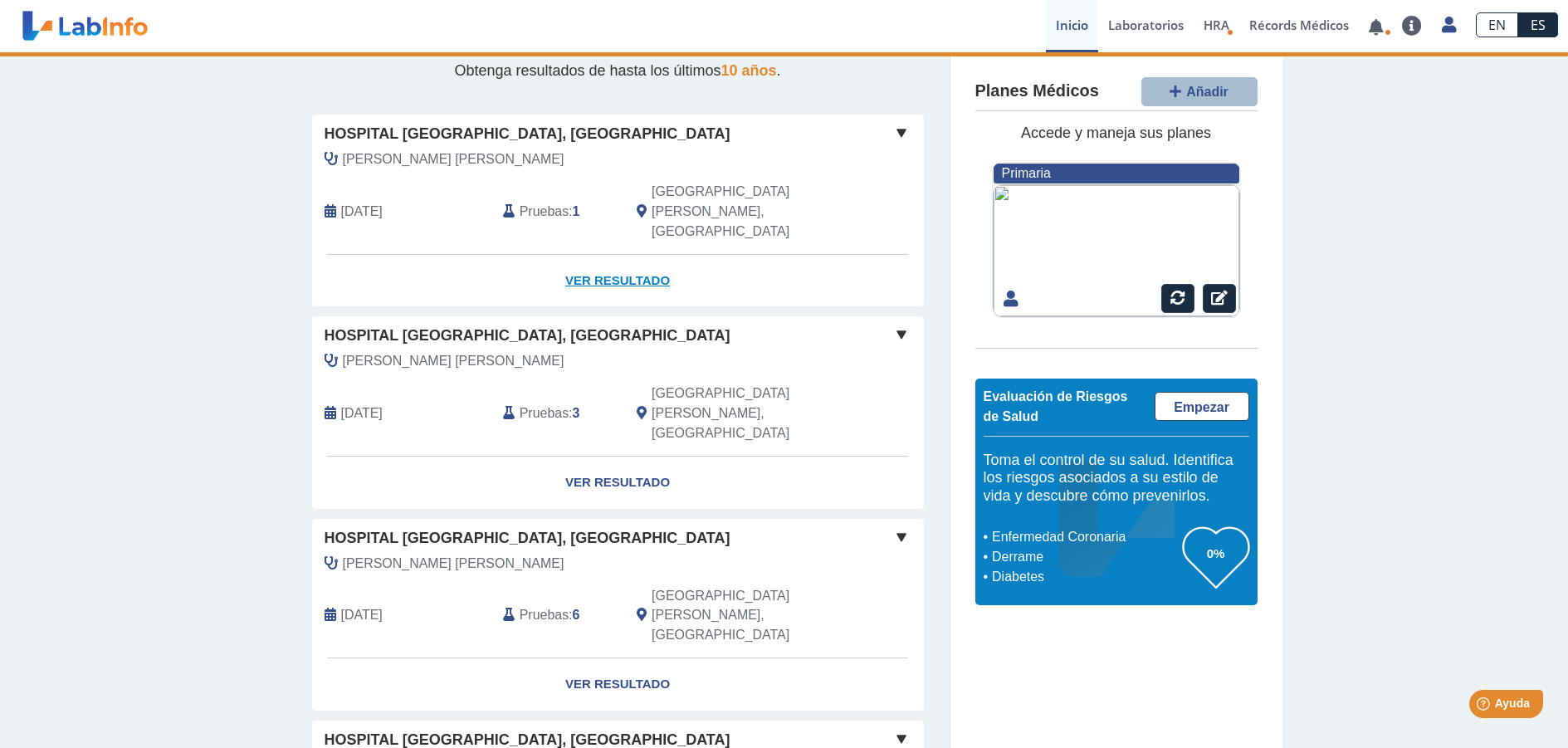
scroll to position [249, 0]
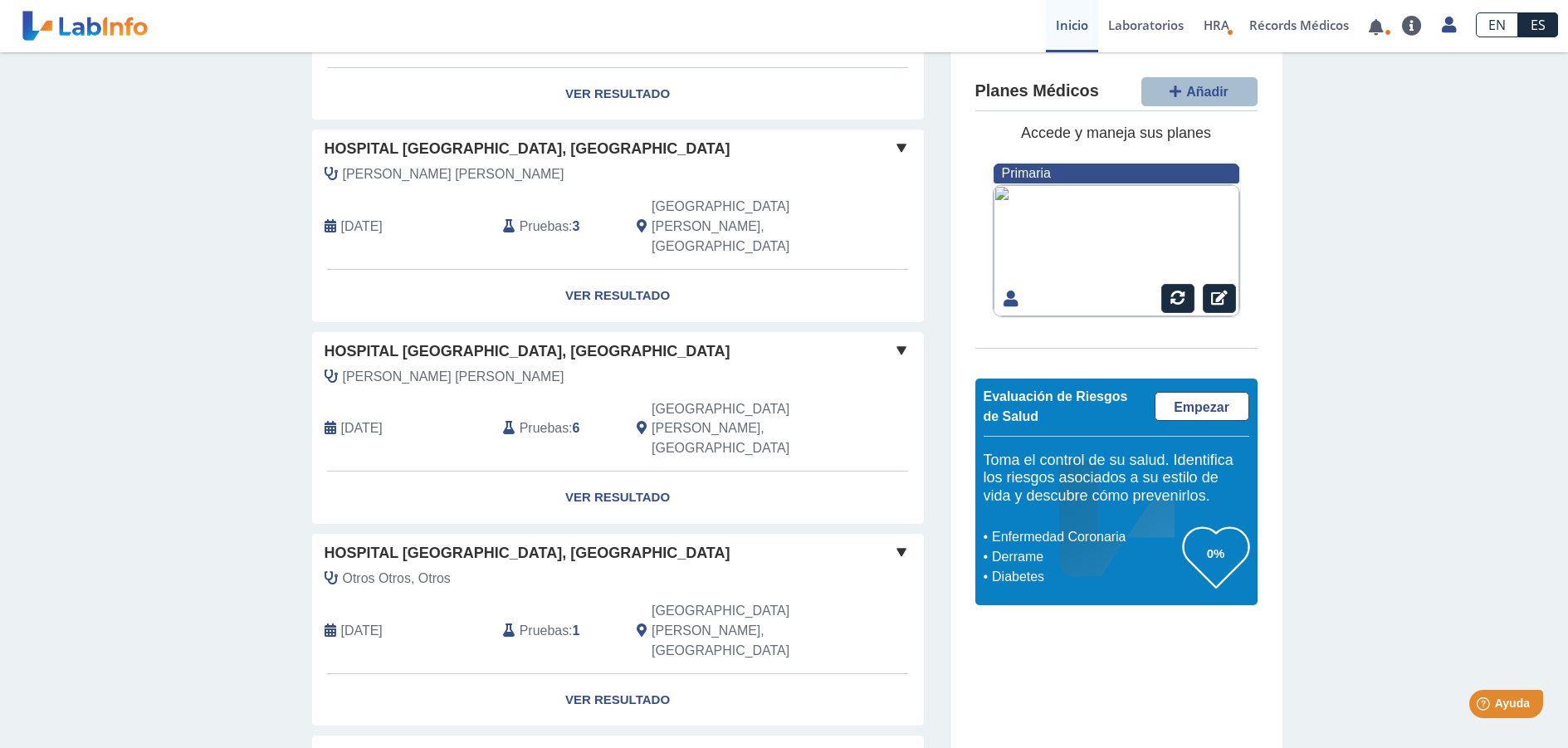
click at [445, 165] on span "[PERSON_NAME] [PERSON_NAME]" at bounding box center [453, 174] width 221 height 20
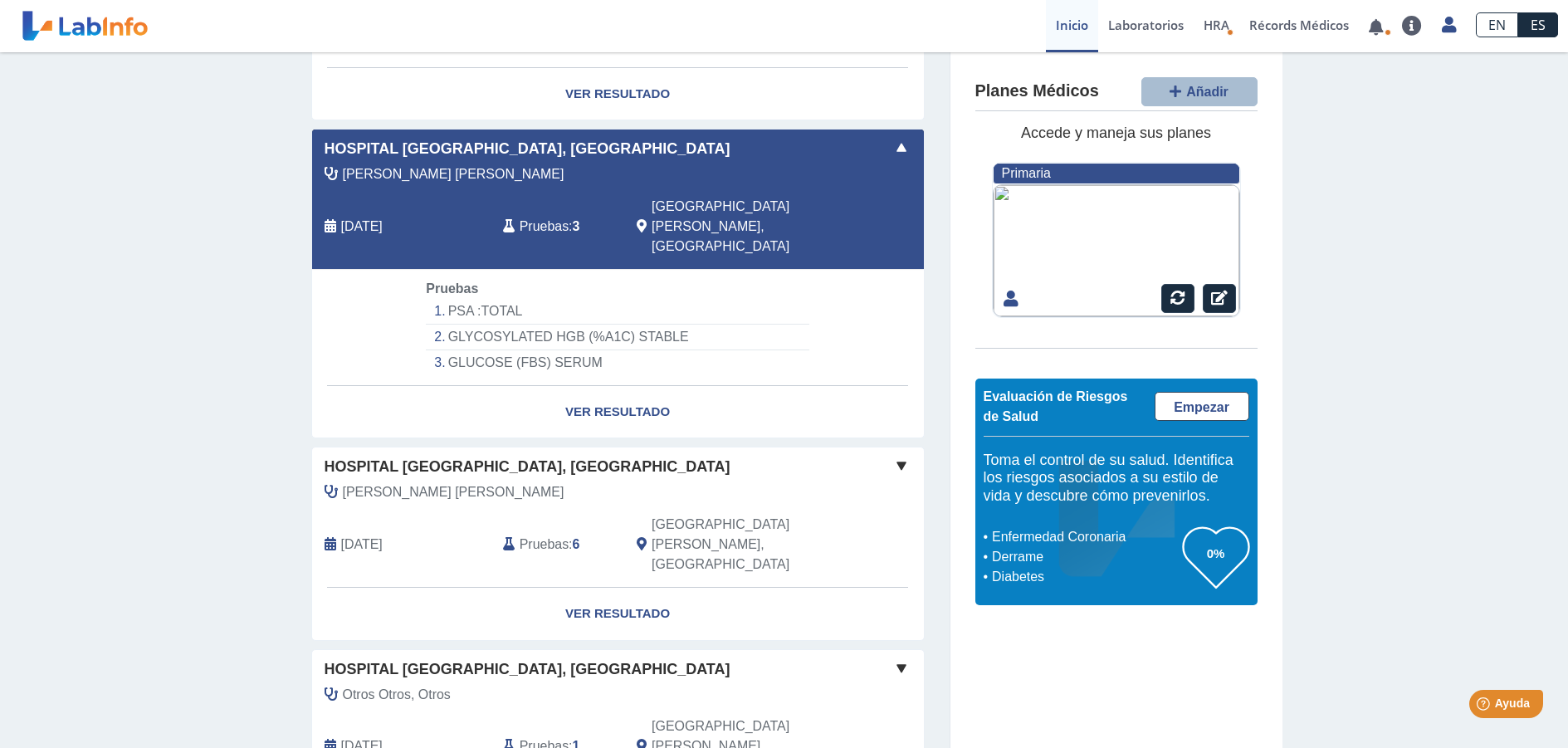
click at [442, 456] on span "Hospital [GEOGRAPHIC_DATA], [GEOGRAPHIC_DATA]" at bounding box center [528, 467] width 406 height 22
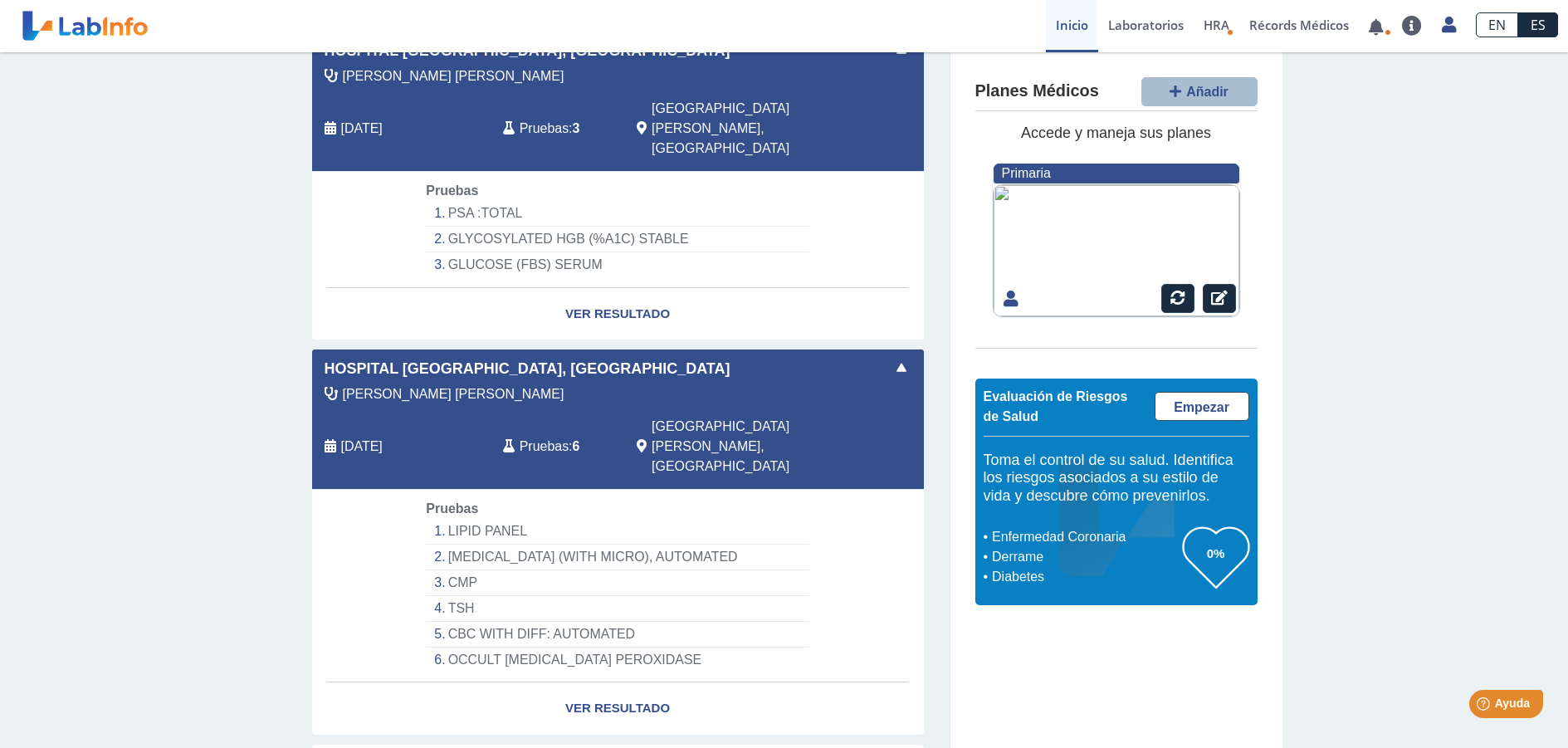
scroll to position [498, 0]
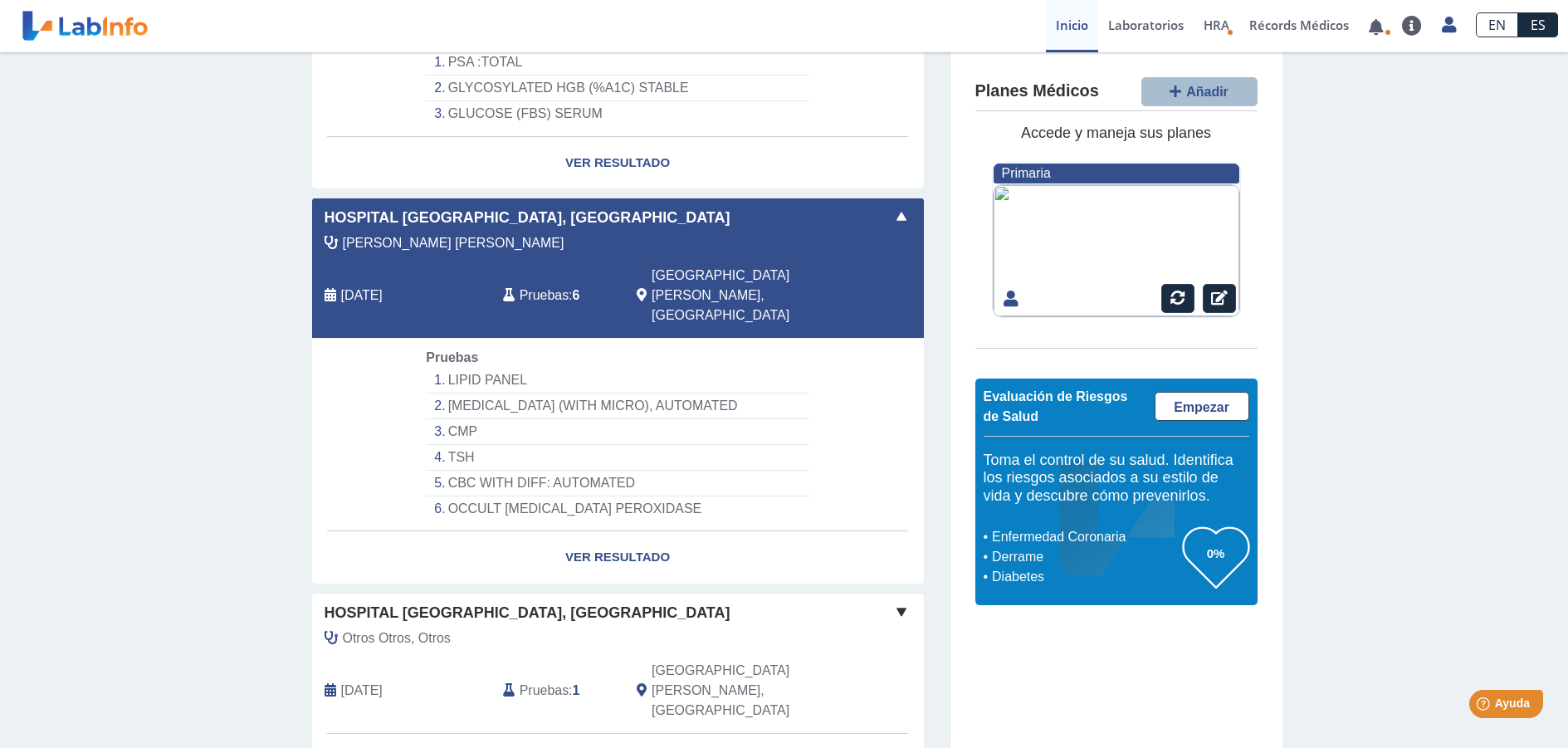
click at [439, 602] on span "Hospital [GEOGRAPHIC_DATA], [GEOGRAPHIC_DATA]" at bounding box center [528, 613] width 406 height 22
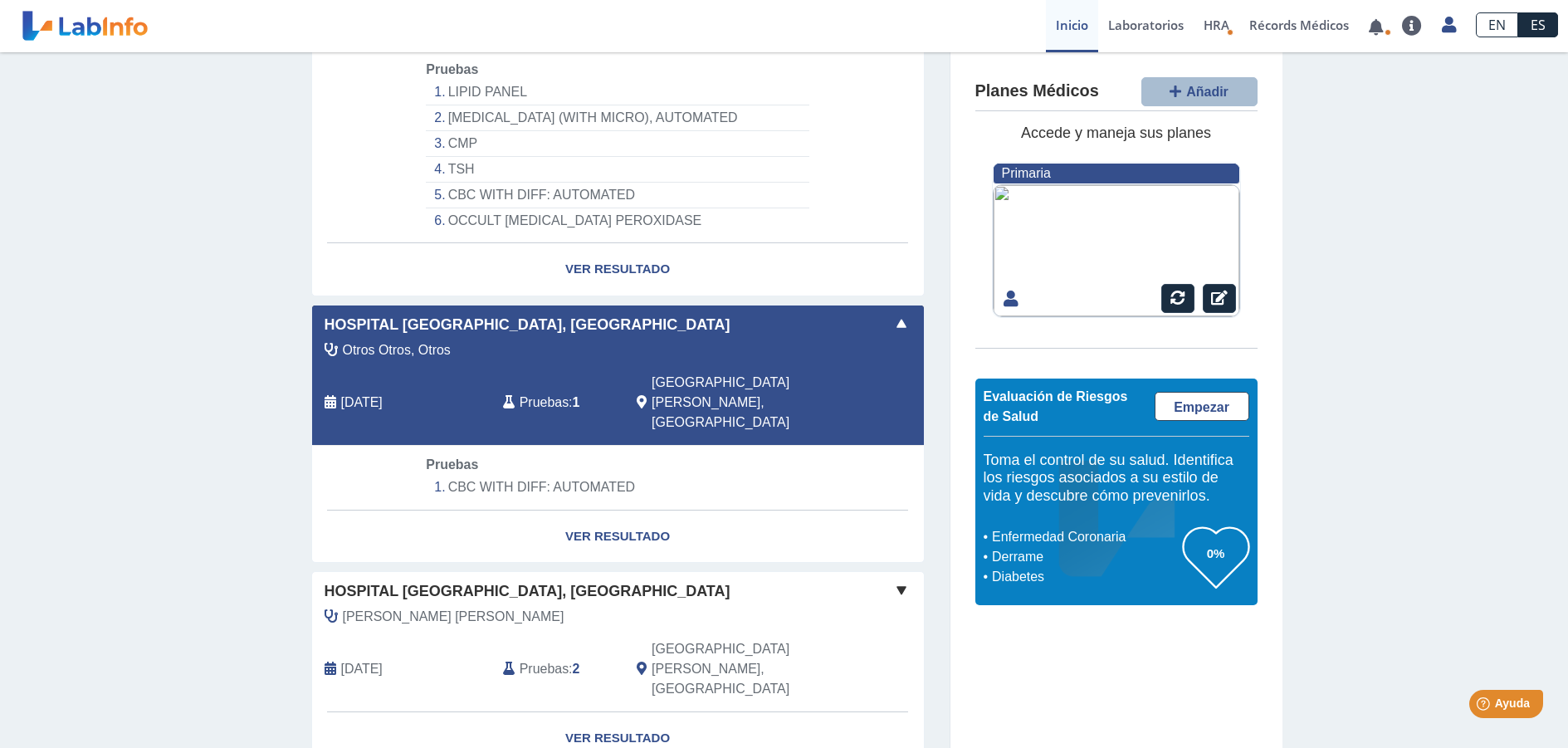
scroll to position [825, 0]
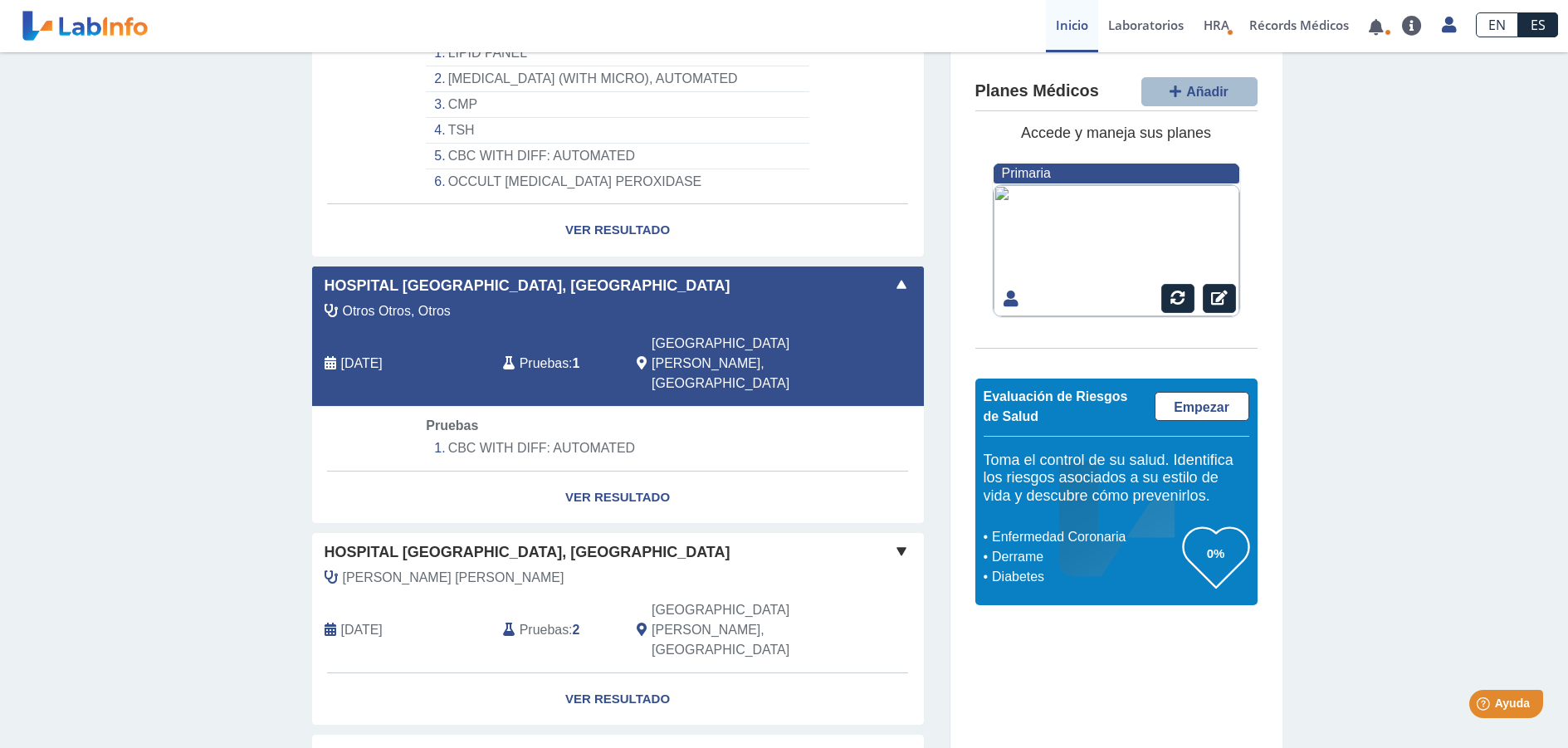
click at [447, 533] on div "Hospital [GEOGRAPHIC_DATA], [GEOGRAPHIC_DATA][PERSON_NAME][PERSON_NAME] [DATE] …" at bounding box center [617, 603] width 611 height 140
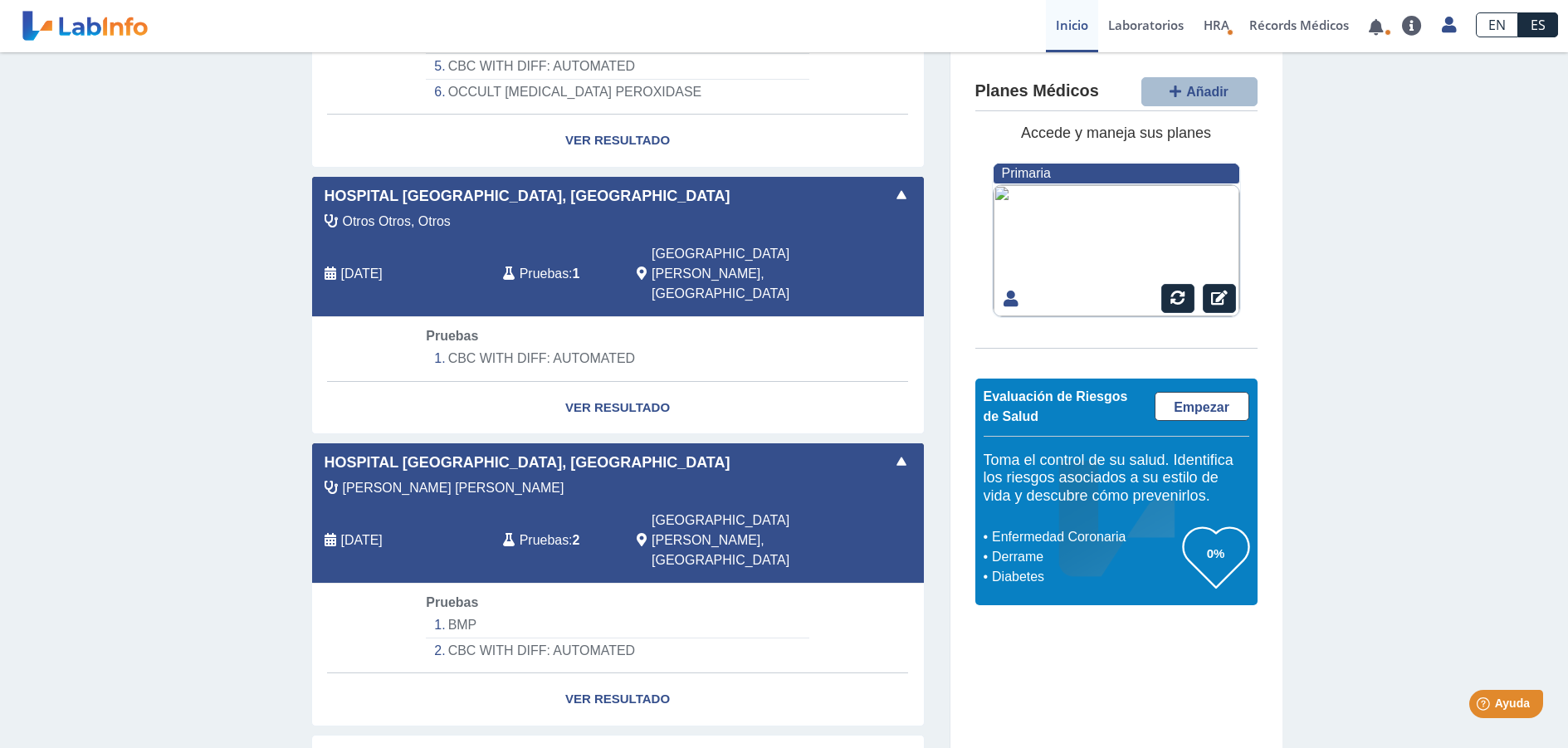
scroll to position [915, 0]
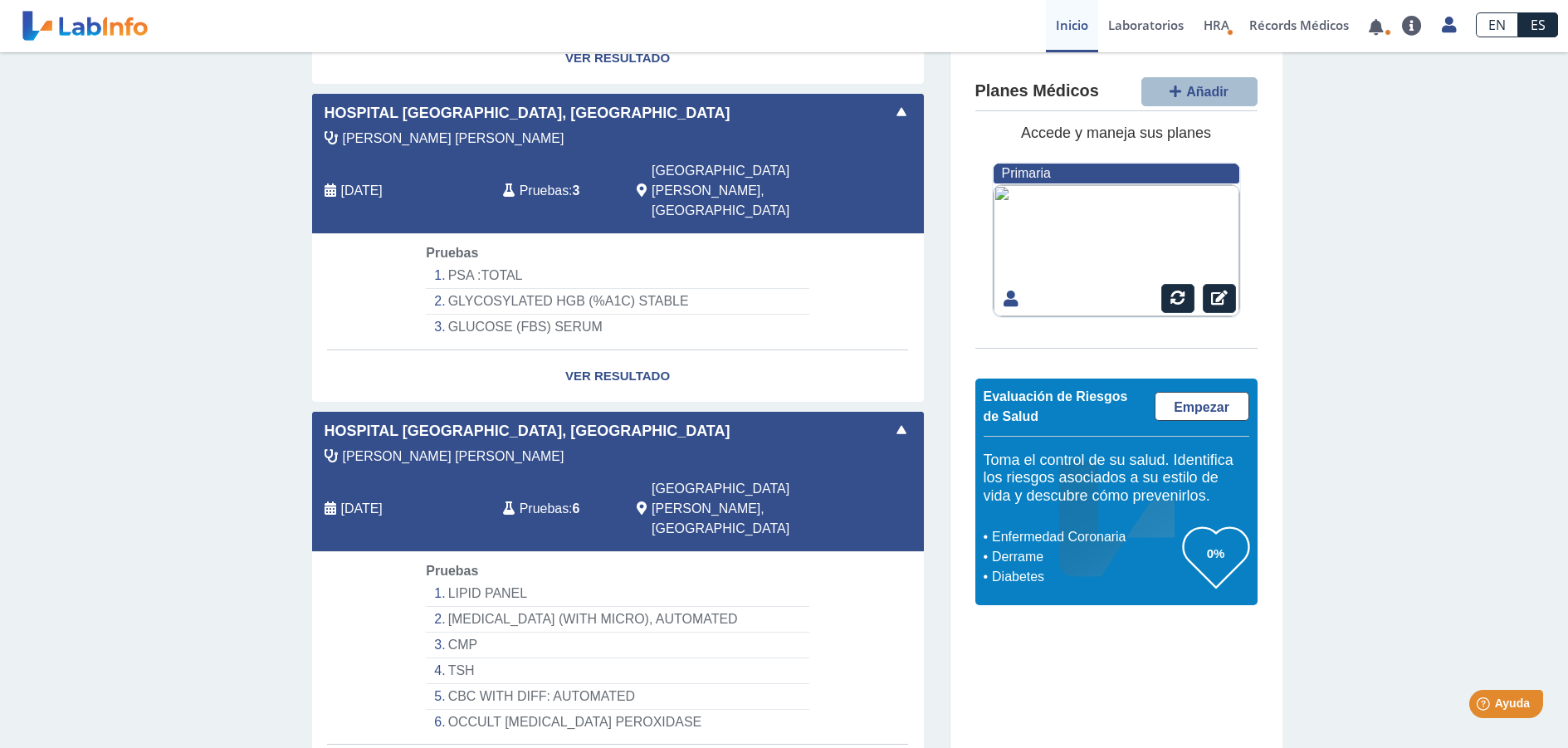
scroll to position [0, 0]
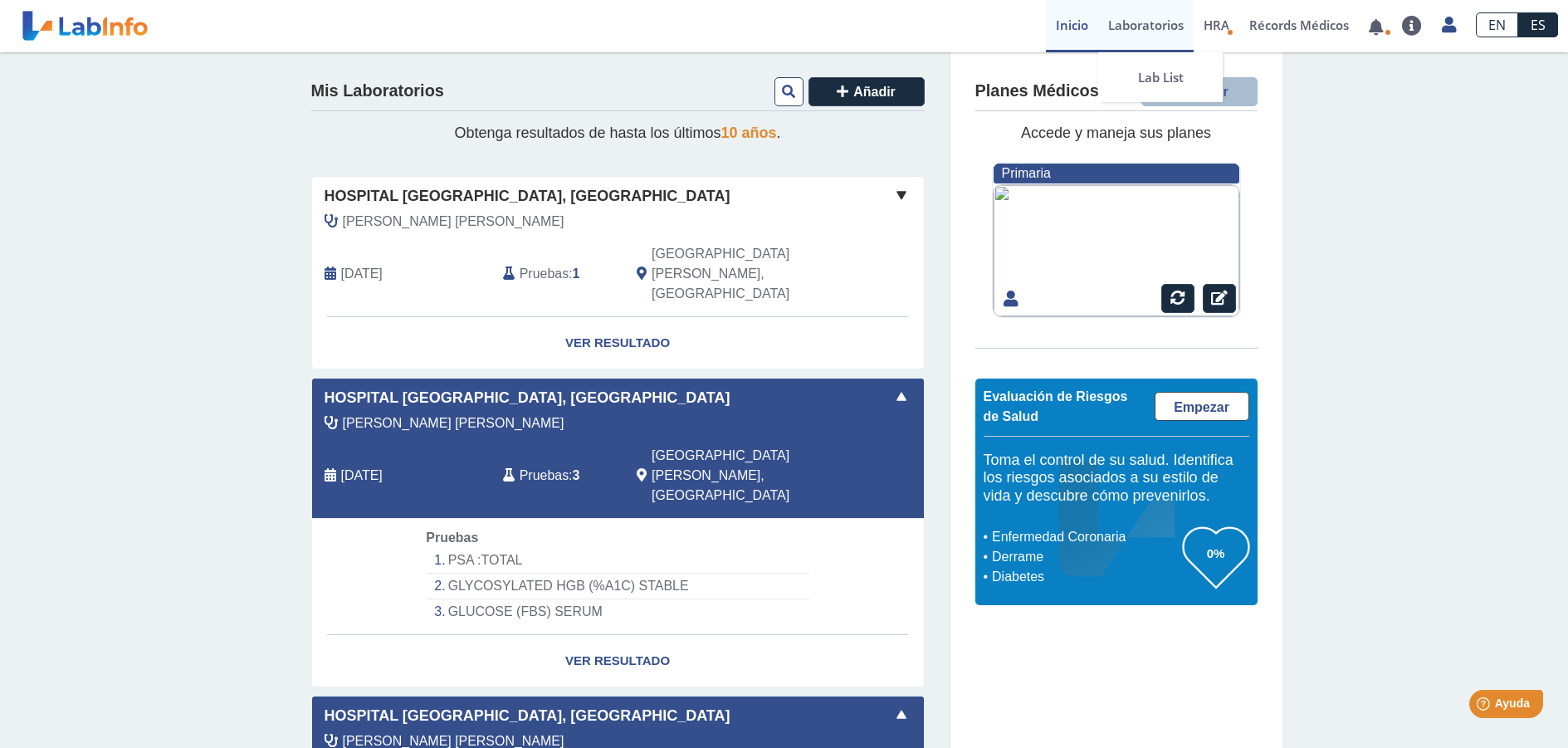
click at [1142, 23] on link "Laboratorios" at bounding box center [1146, 26] width 96 height 52
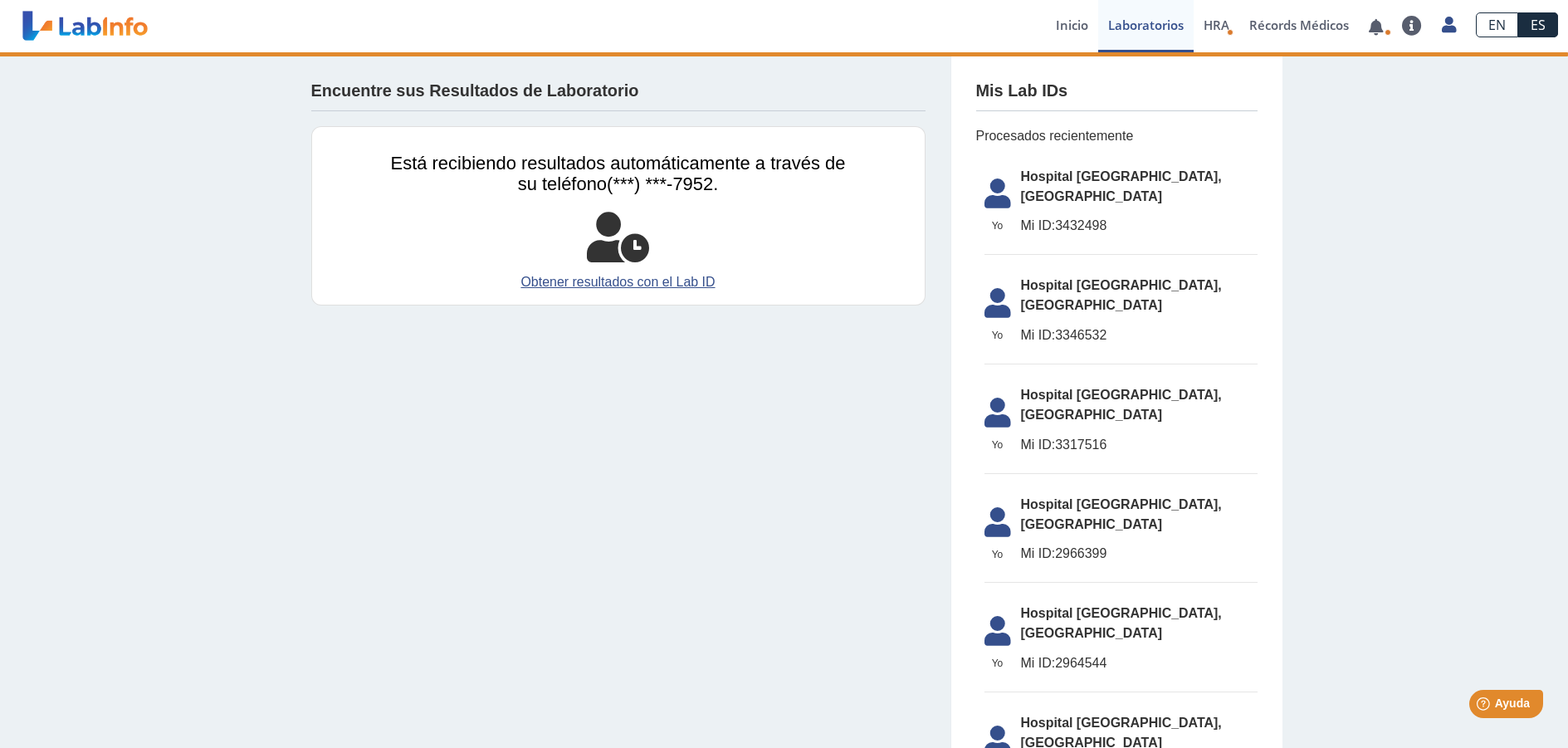
click at [1065, 173] on span "Hospital [GEOGRAPHIC_DATA], [GEOGRAPHIC_DATA]" at bounding box center [1139, 186] width 236 height 40
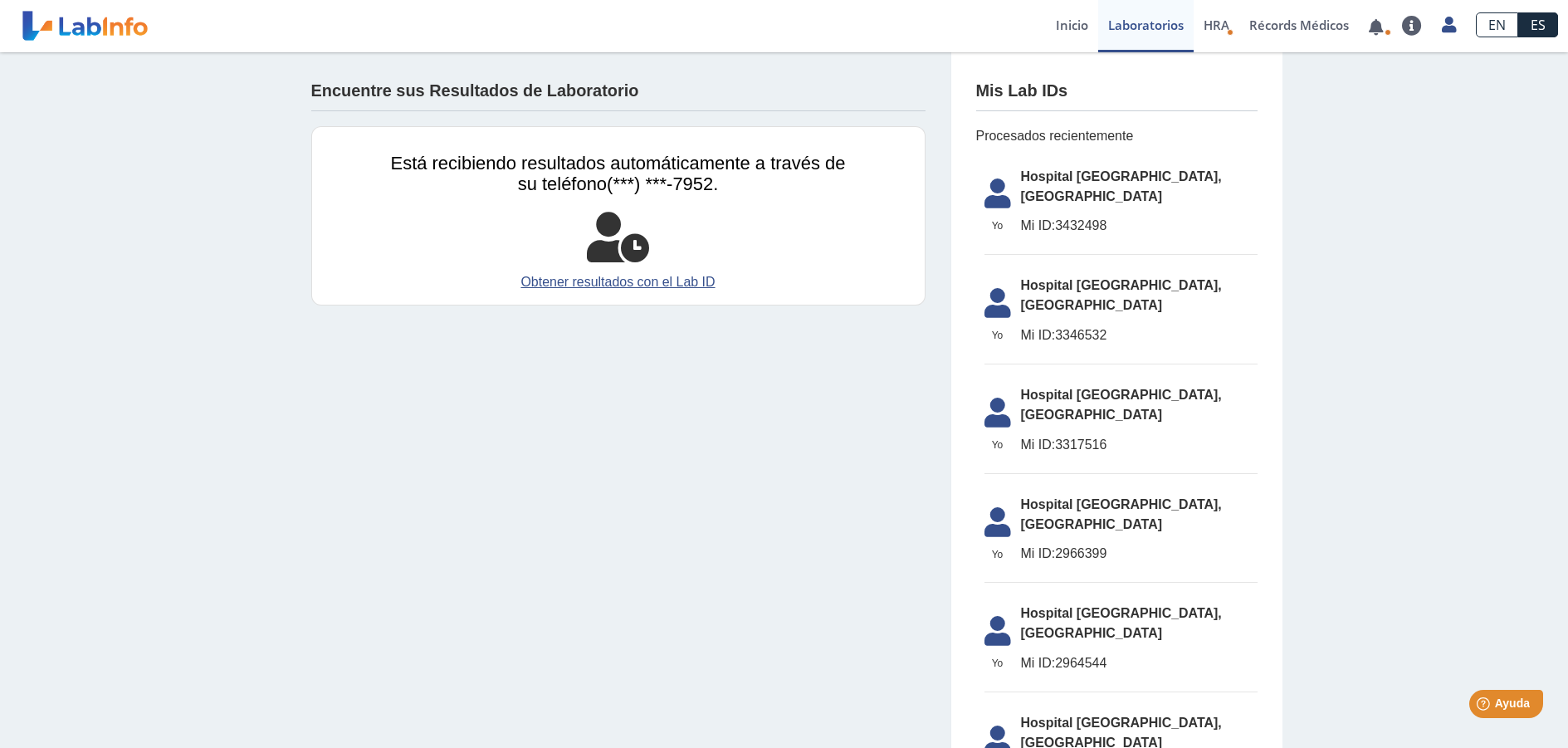
click at [1065, 173] on span "Hospital [GEOGRAPHIC_DATA], [GEOGRAPHIC_DATA]" at bounding box center [1139, 186] width 236 height 40
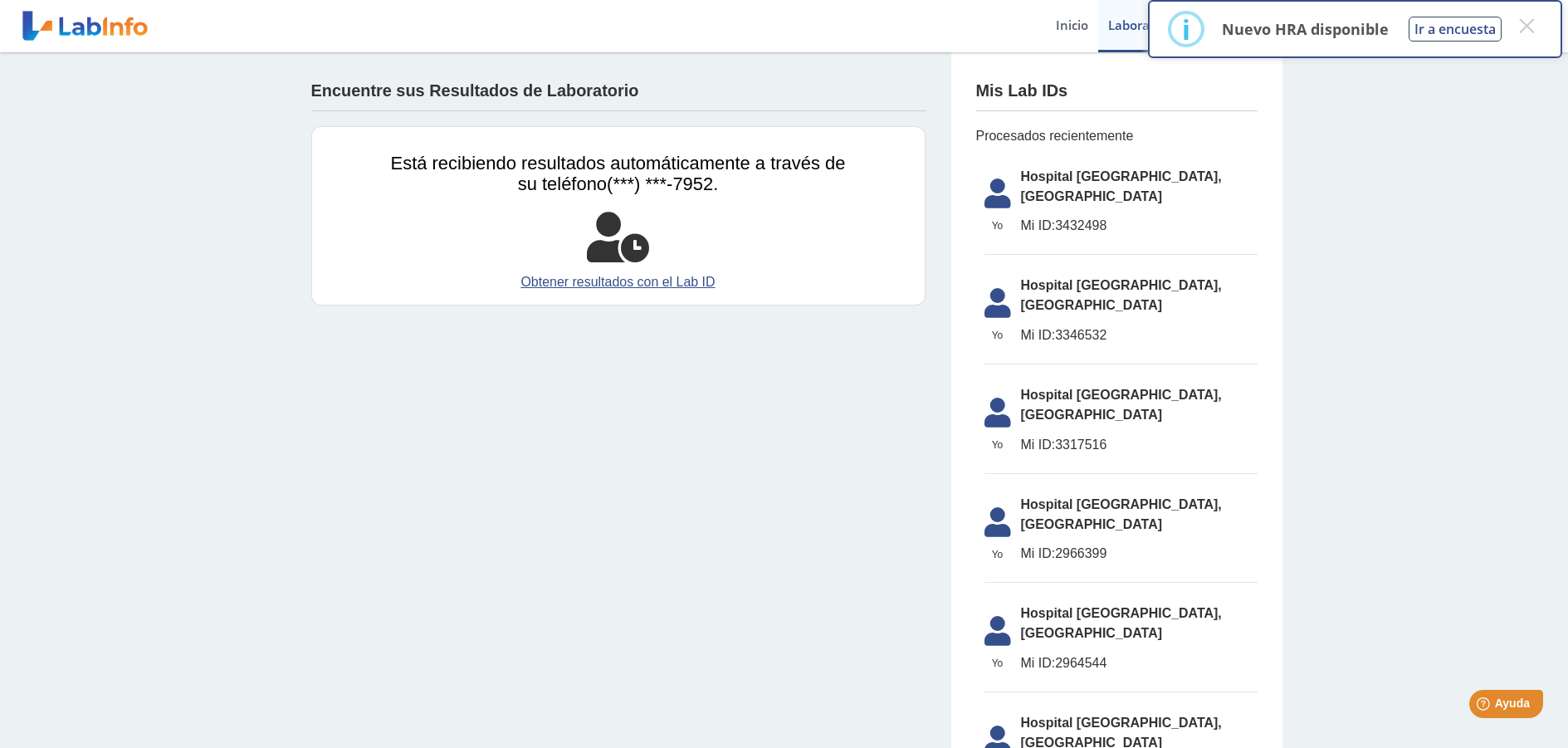
click at [1065, 173] on span "Hospital [GEOGRAPHIC_DATA], [GEOGRAPHIC_DATA]" at bounding box center [1139, 186] width 236 height 40
click at [1060, 216] on span "Mi ID: 3432498" at bounding box center [1139, 225] width 236 height 20
click at [1005, 188] on icon at bounding box center [998, 198] width 47 height 40
click at [1060, 32] on link "Inicio" at bounding box center [1072, 26] width 52 height 52
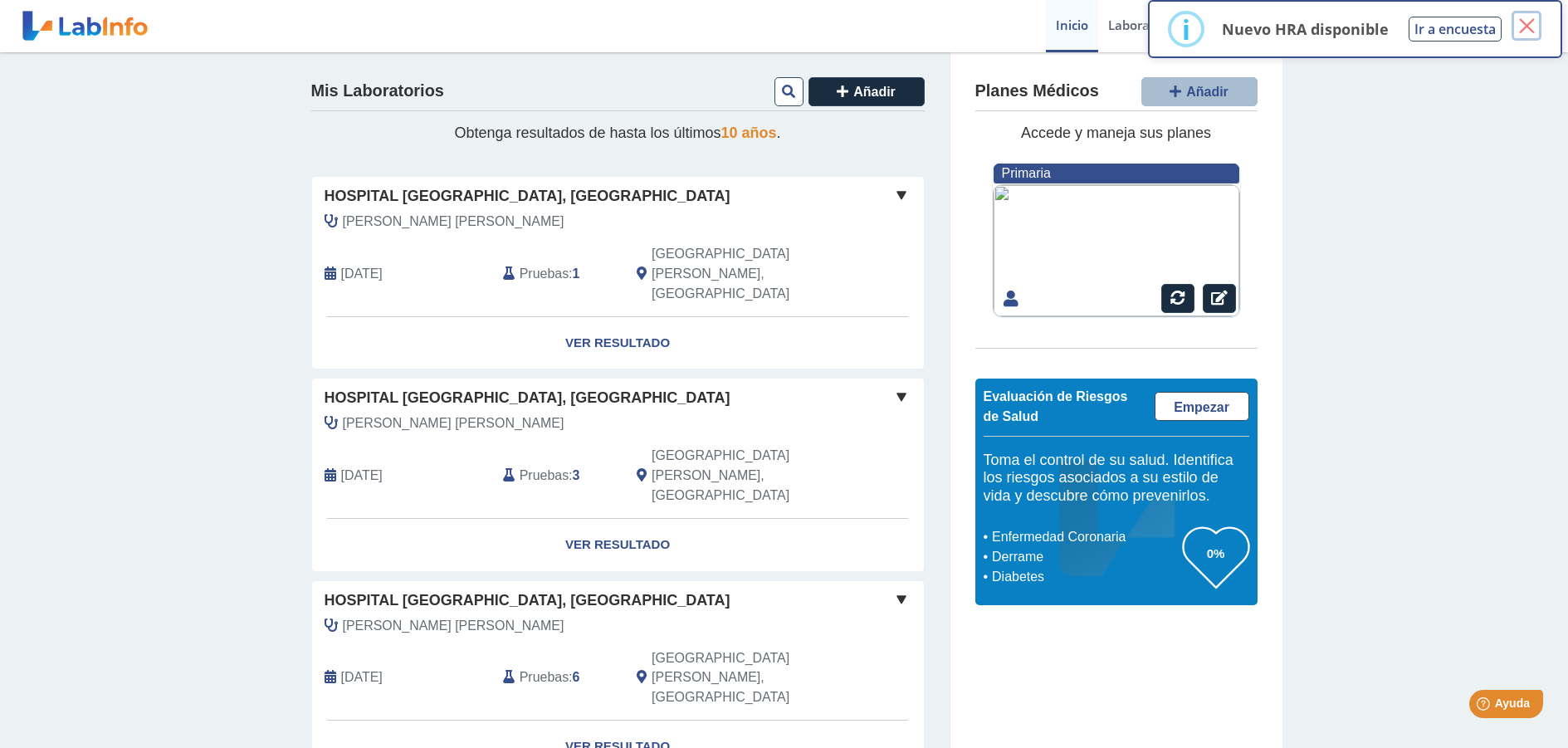
click at [1519, 36] on button "×" at bounding box center [1526, 26] width 30 height 30
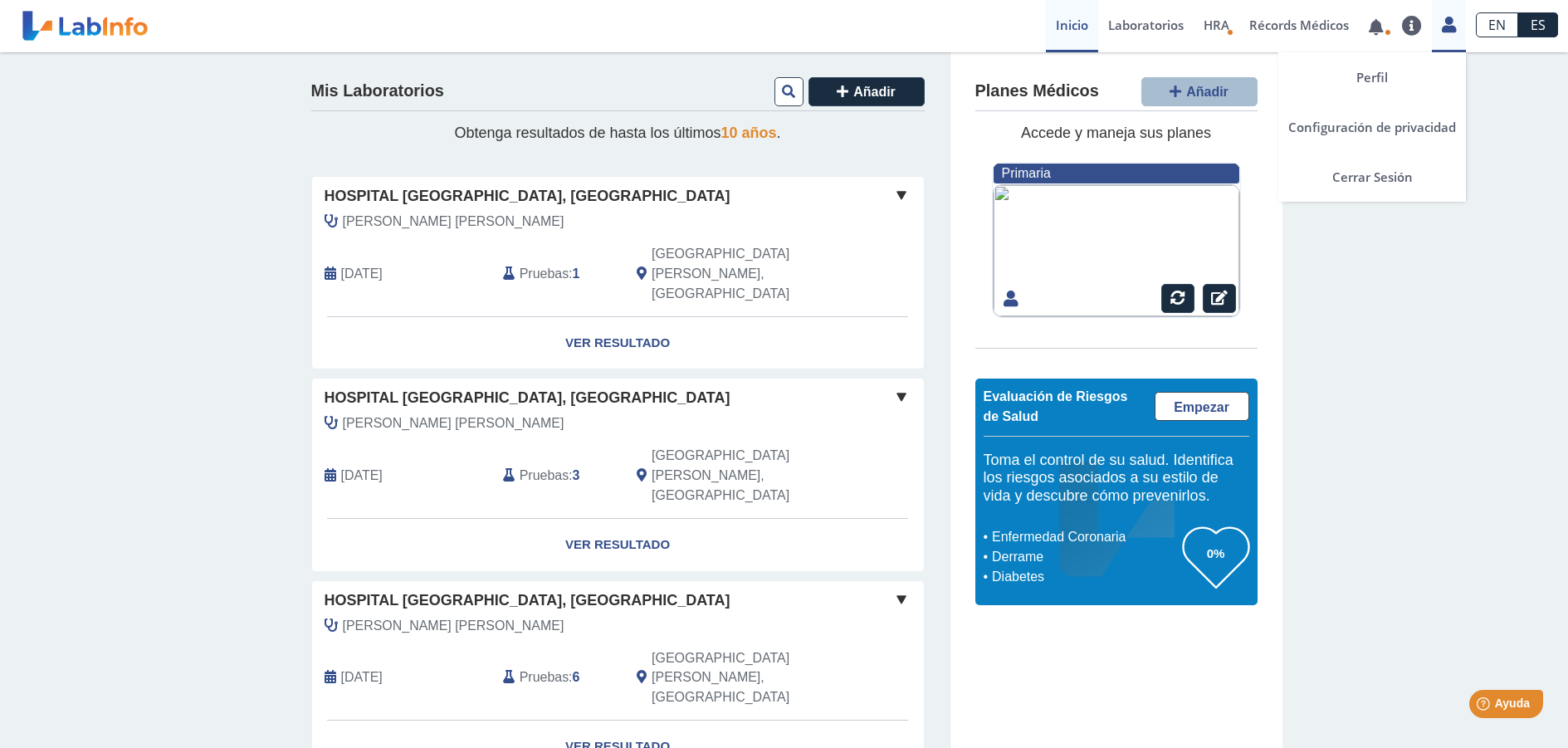
click at [1450, 29] on icon at bounding box center [1448, 24] width 14 height 12
click at [1401, 173] on link "Cerrar Sesión" at bounding box center [1373, 177] width 188 height 50
